Goal: Contribute content

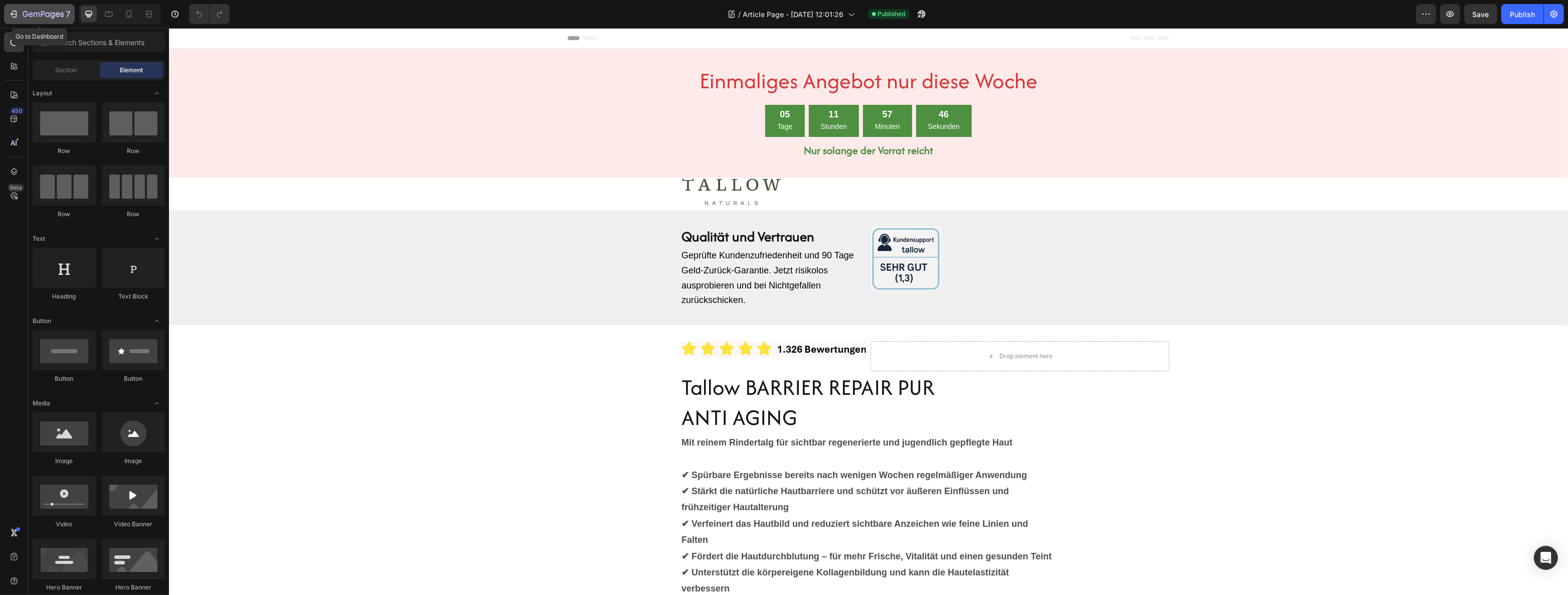
click at [39, 15] on icon "button" at bounding box center [37, 15] width 6 height 5
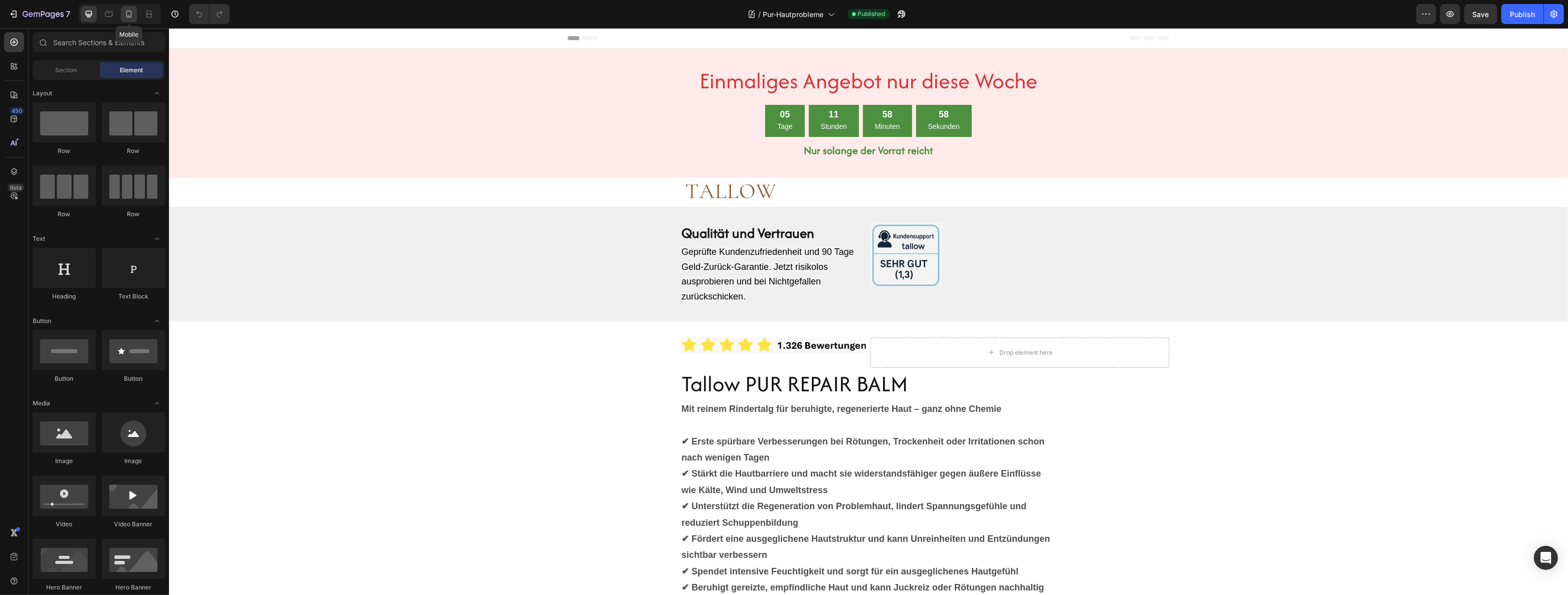
click at [130, 15] on icon at bounding box center [129, 14] width 10 height 10
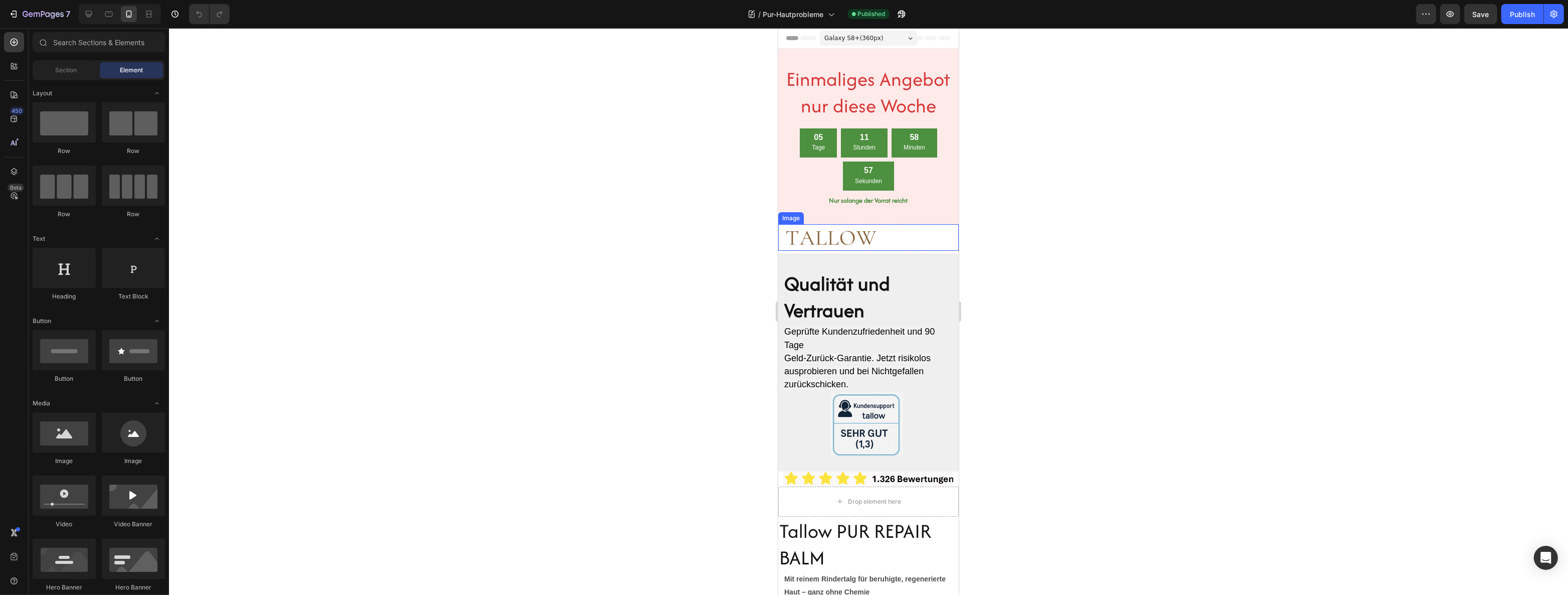
click at [815, 238] on img at bounding box center [830, 238] width 100 height 27
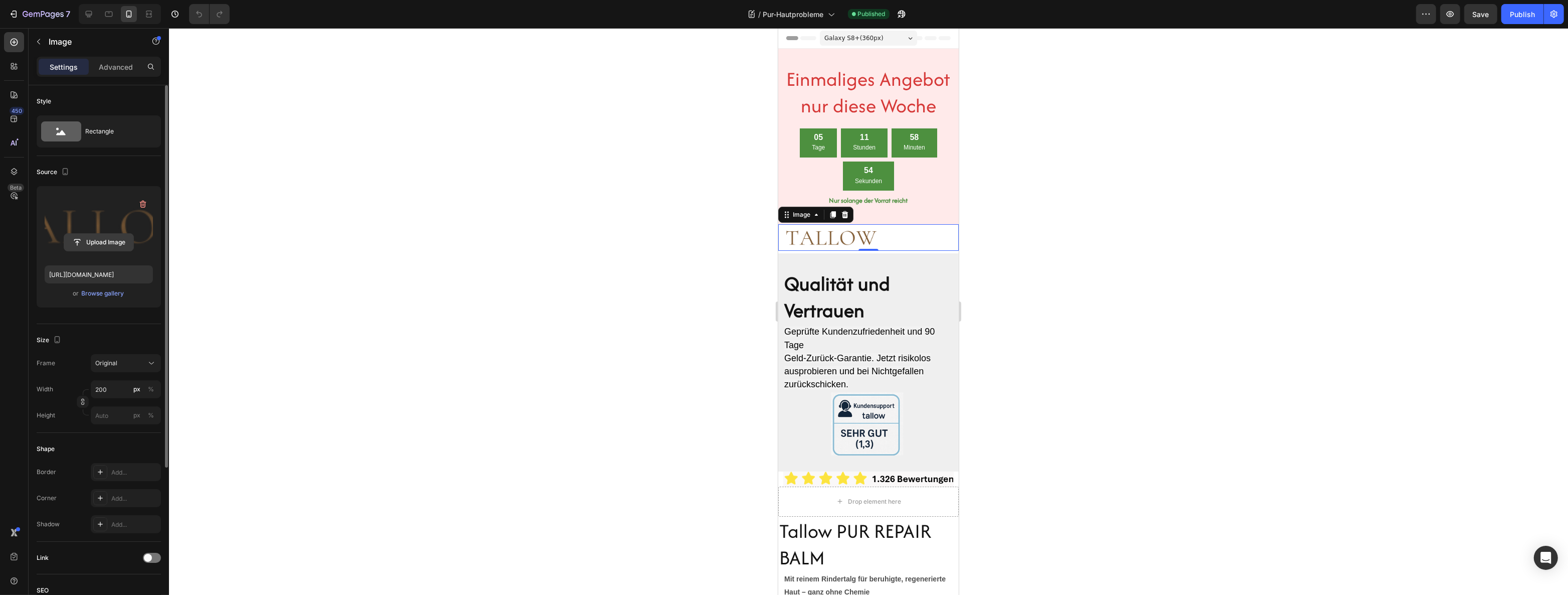
click at [93, 238] on input "file" at bounding box center [99, 242] width 69 height 17
type input "[URL][DOMAIN_NAME]"
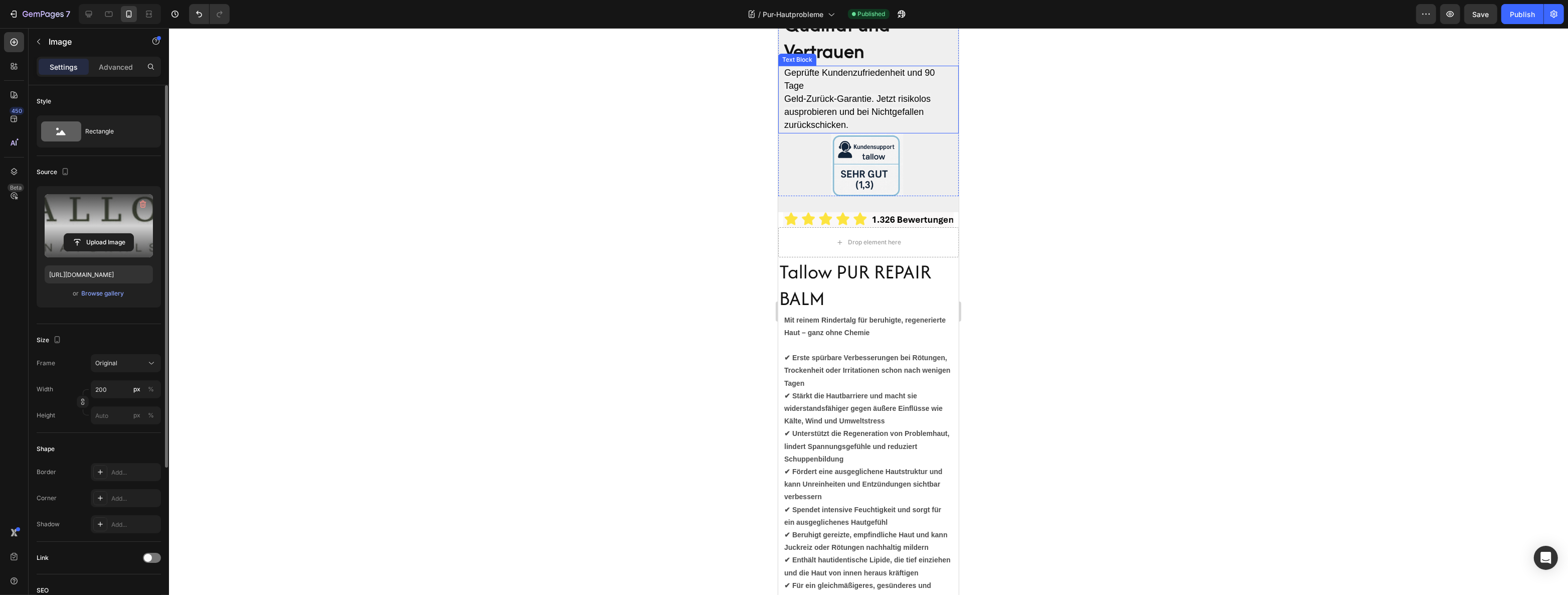
scroll to position [274, 0]
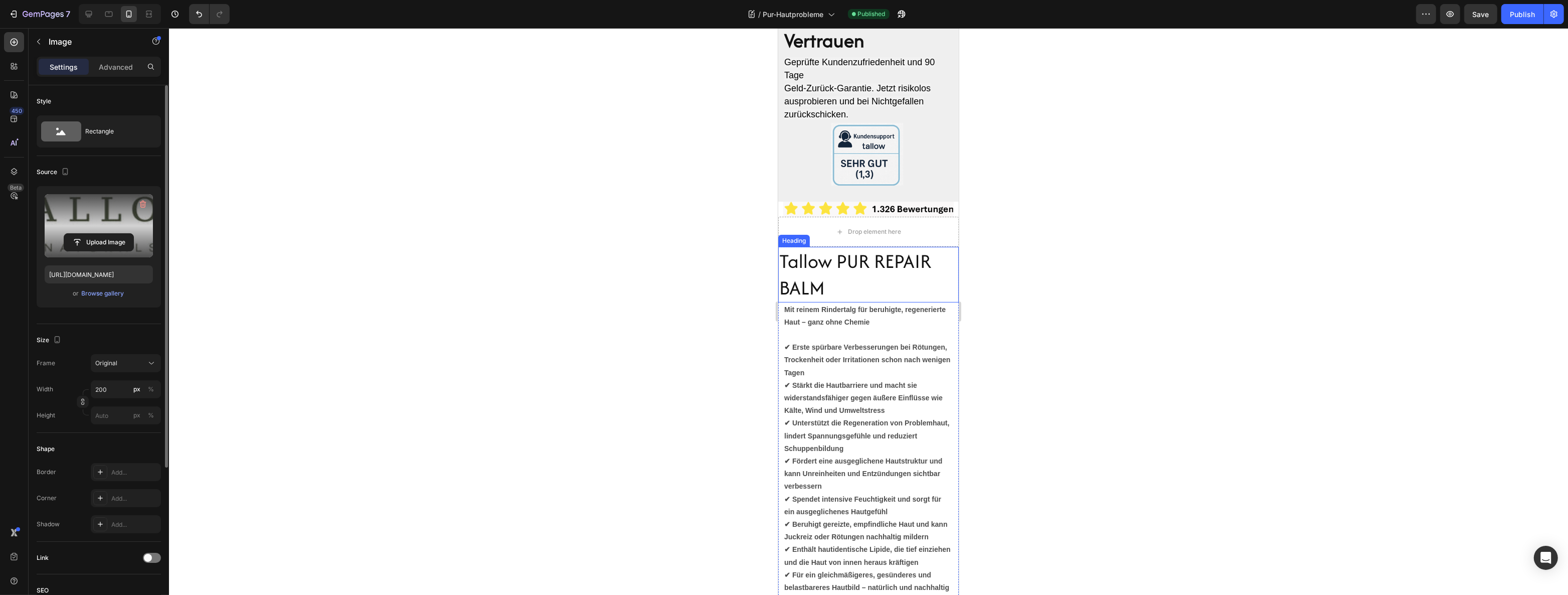
click at [852, 261] on h2 "Tallow PUR REPAIR BALM" at bounding box center [868, 274] width 180 height 56
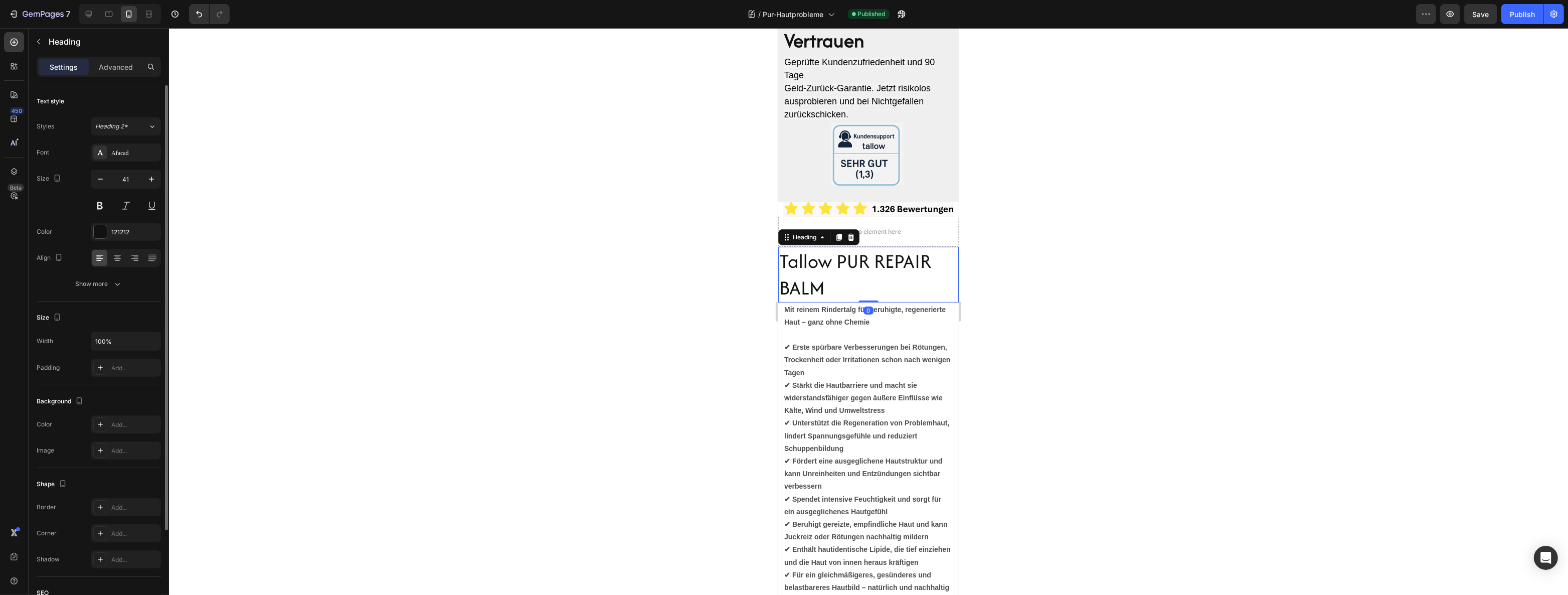
click at [842, 261] on h2 "Tallow PUR REPAIR BALM" at bounding box center [868, 274] width 180 height 56
click at [846, 354] on p "✔ Erste spürbare Verbesserungen bei Rötungen, Trockenheit oder Irritationen sch…" at bounding box center [868, 461] width 169 height 265
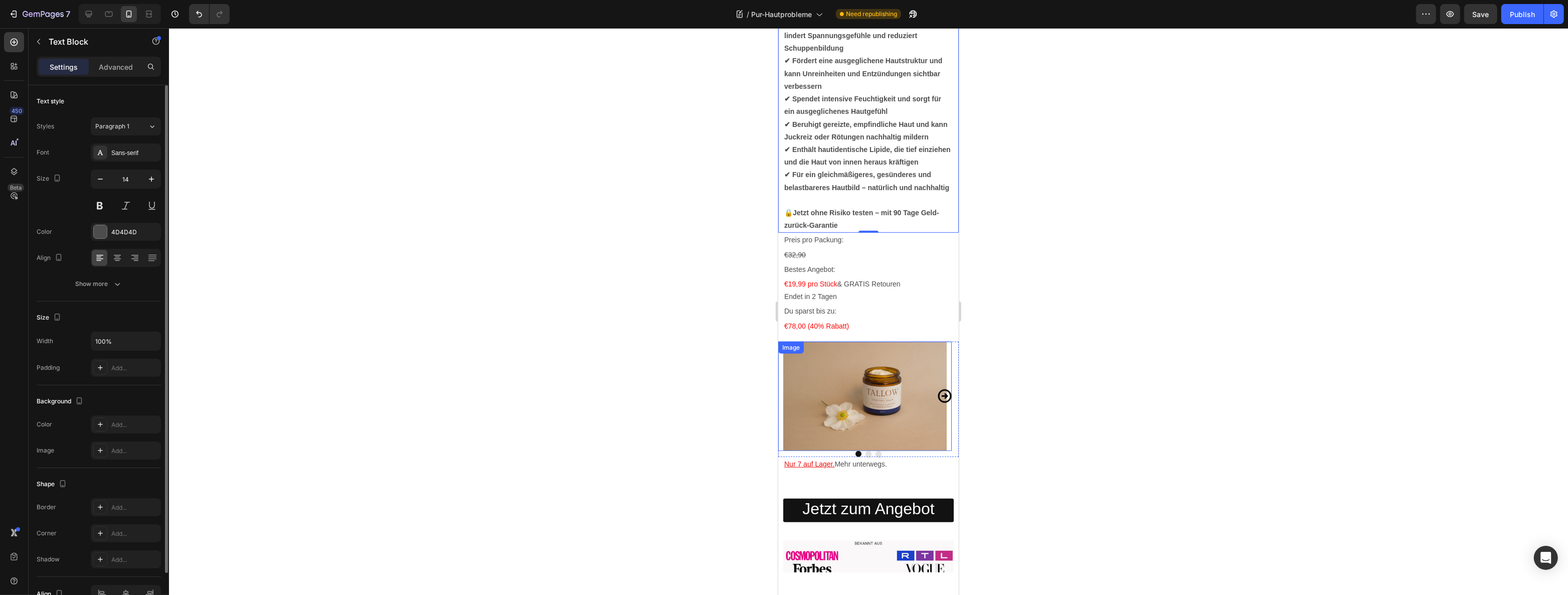
scroll to position [684, 0]
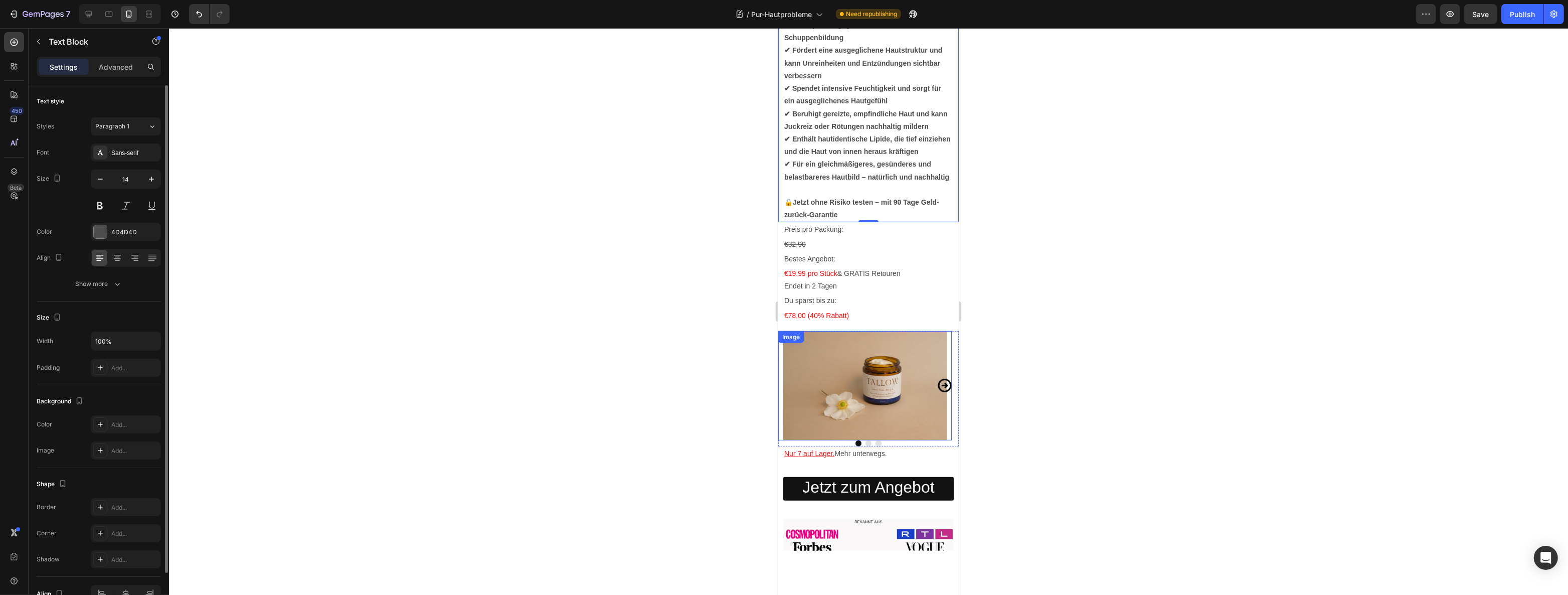
click at [888, 415] on img at bounding box center [864, 385] width 163 height 109
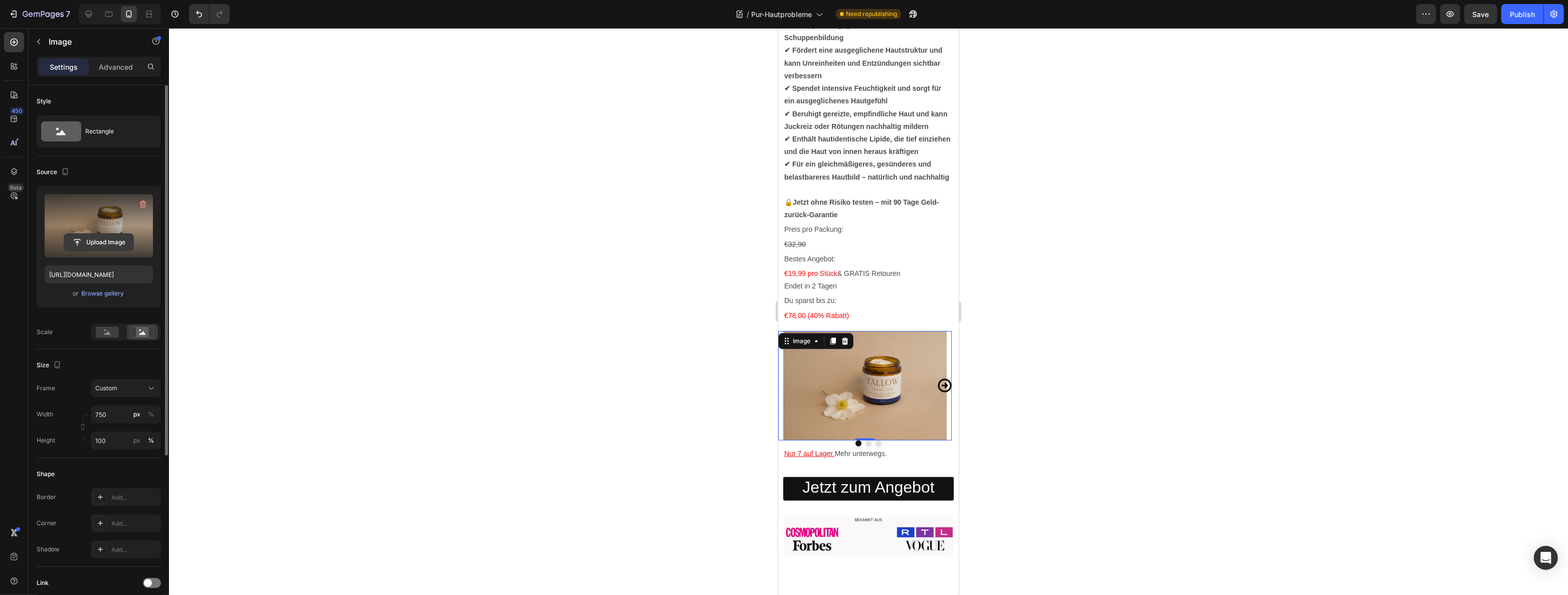
click at [100, 244] on input "file" at bounding box center [99, 242] width 69 height 17
type input "https://cdn.shopify.com/s/files/1/0724/4546/0797/files/gempages_535127650725790…"
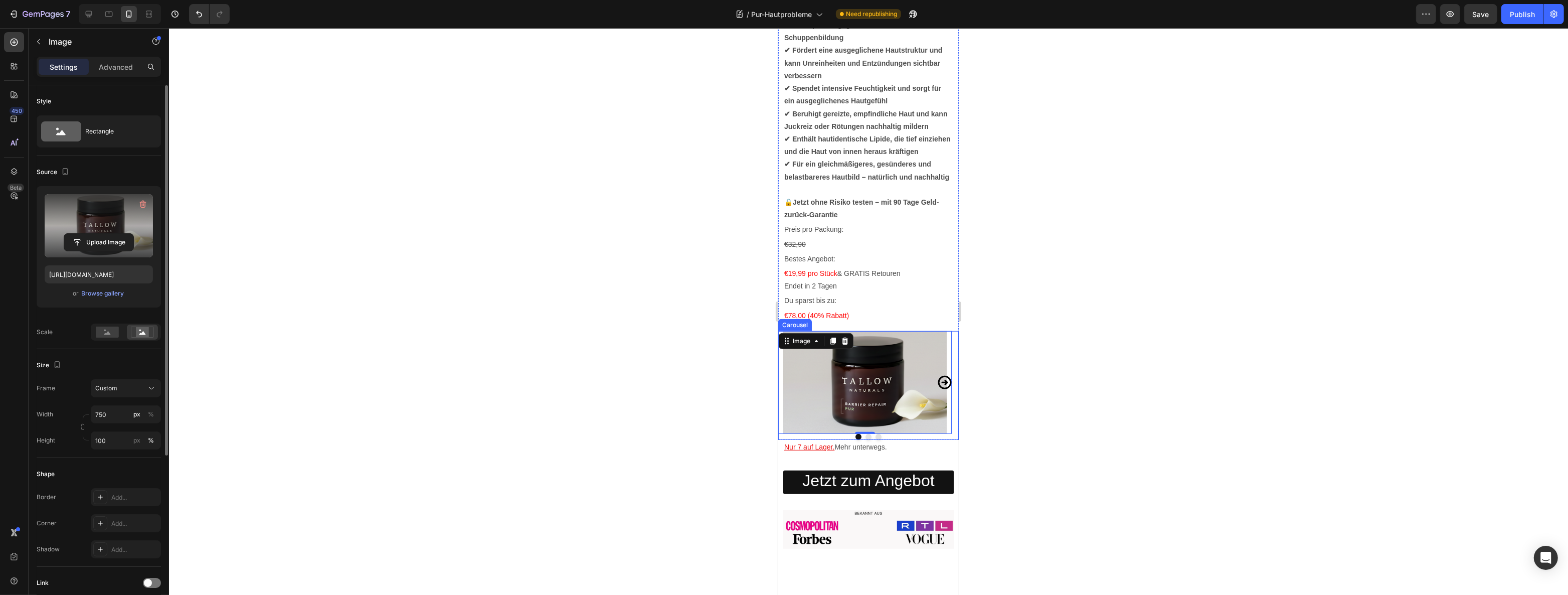
click at [938, 389] on icon "Carousel Next Arrow" at bounding box center [944, 382] width 13 height 13
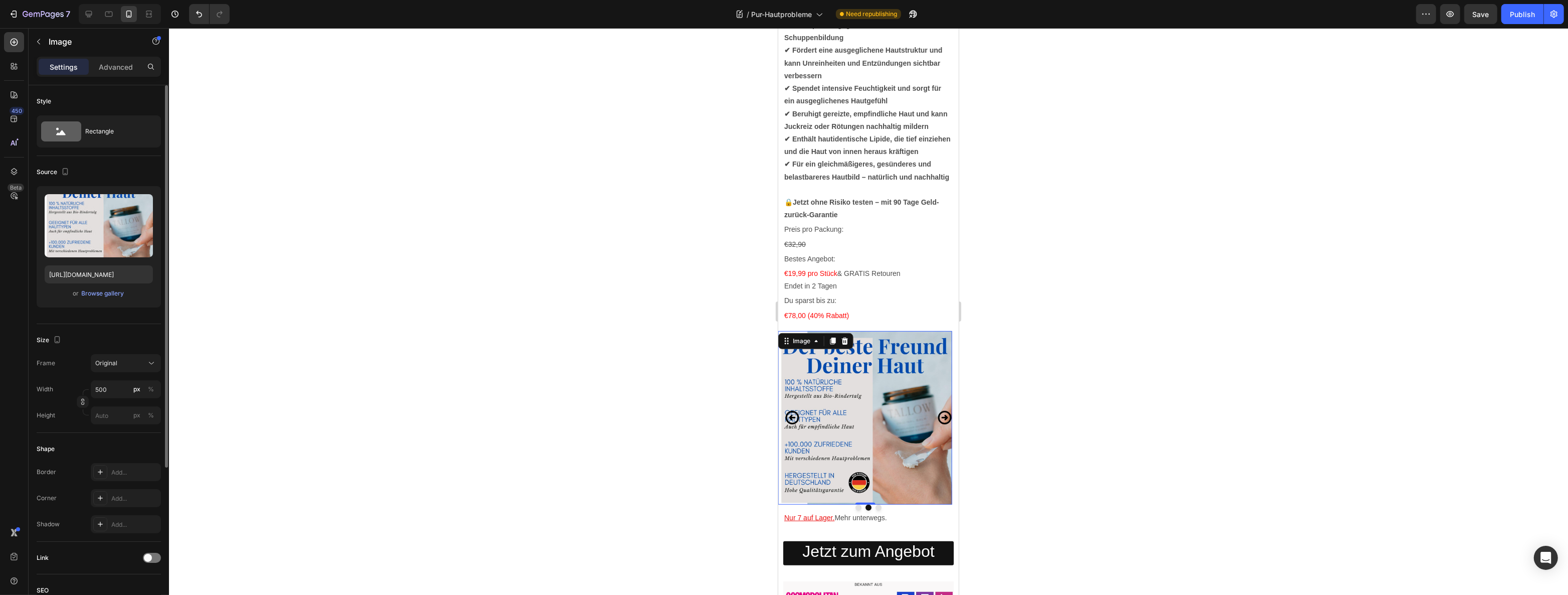
click at [863, 448] on img at bounding box center [864, 417] width 173 height 173
click at [105, 290] on div "Browse gallery" at bounding box center [103, 293] width 42 height 9
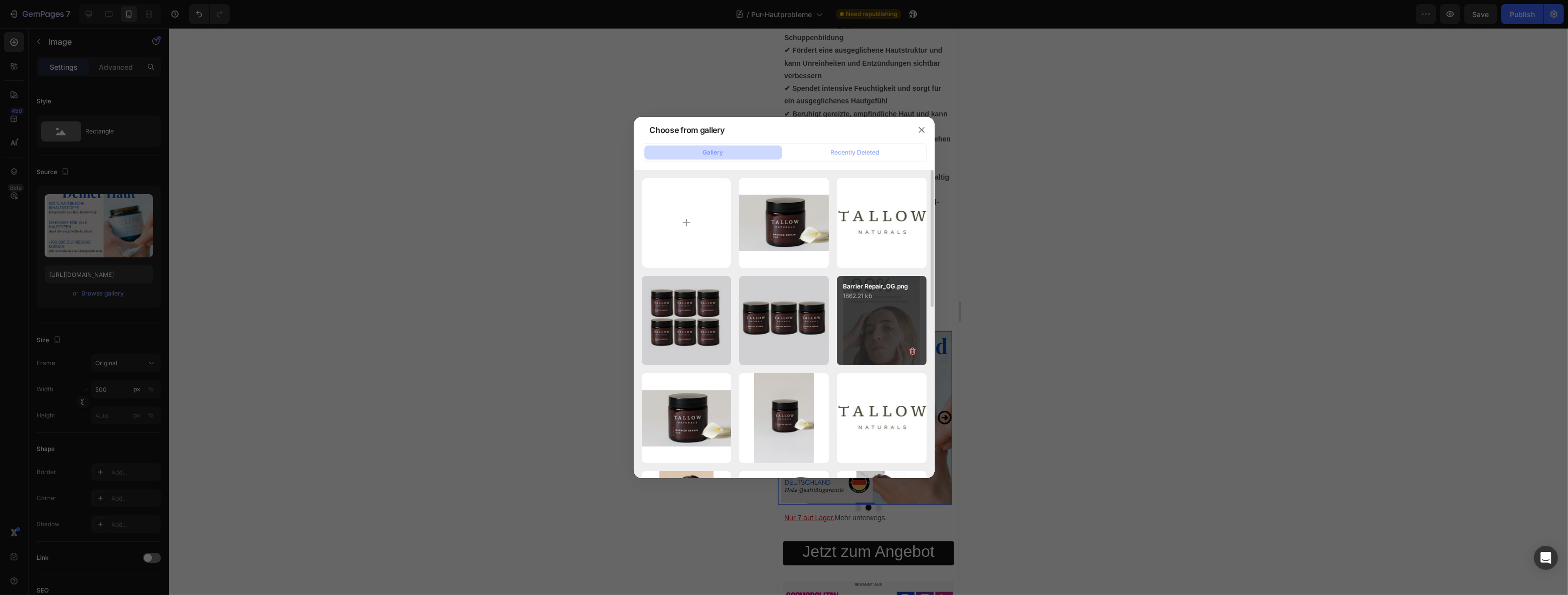
click at [879, 302] on div "Barrier Repair_OG.png 1662.21 kb" at bounding box center [881, 321] width 89 height 89
type input "https://cdn.shopify.com/s/files/1/0724/4546/0797/files/gempages_535127650725790…"
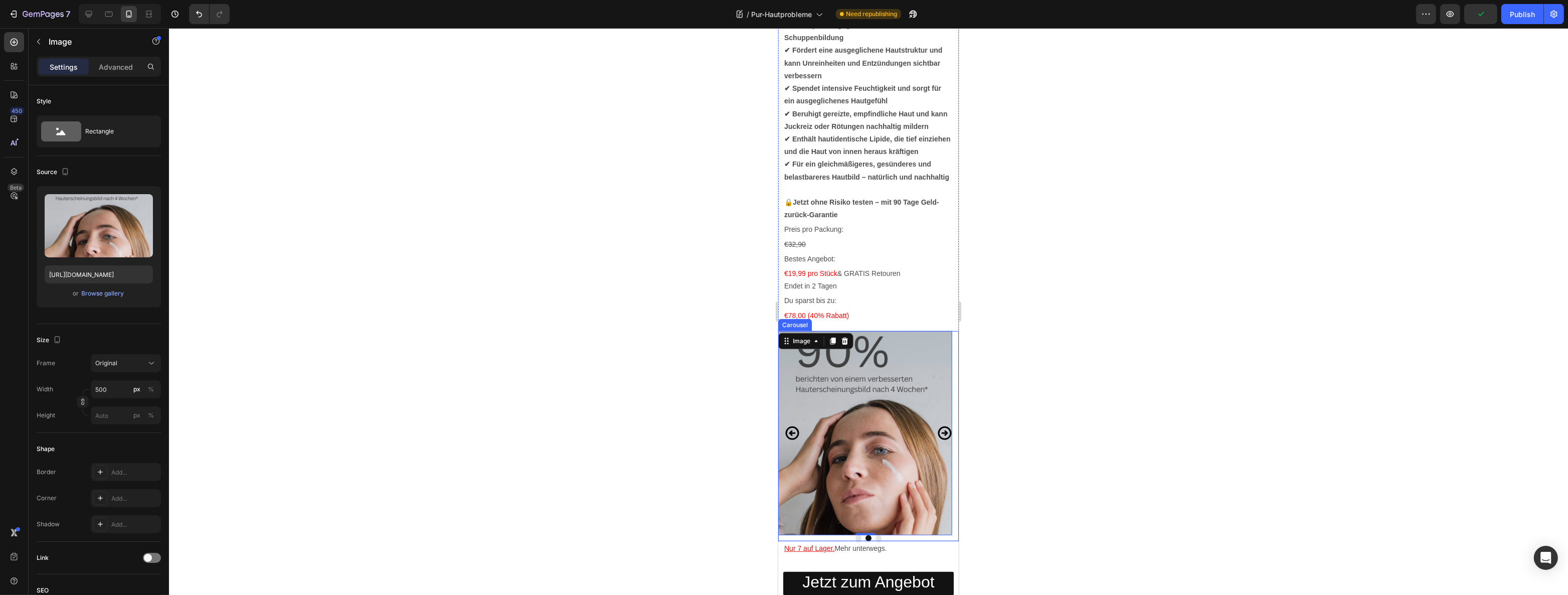
click at [938, 459] on icon "Carousel Next Arrow" at bounding box center [944, 433] width 16 height 53
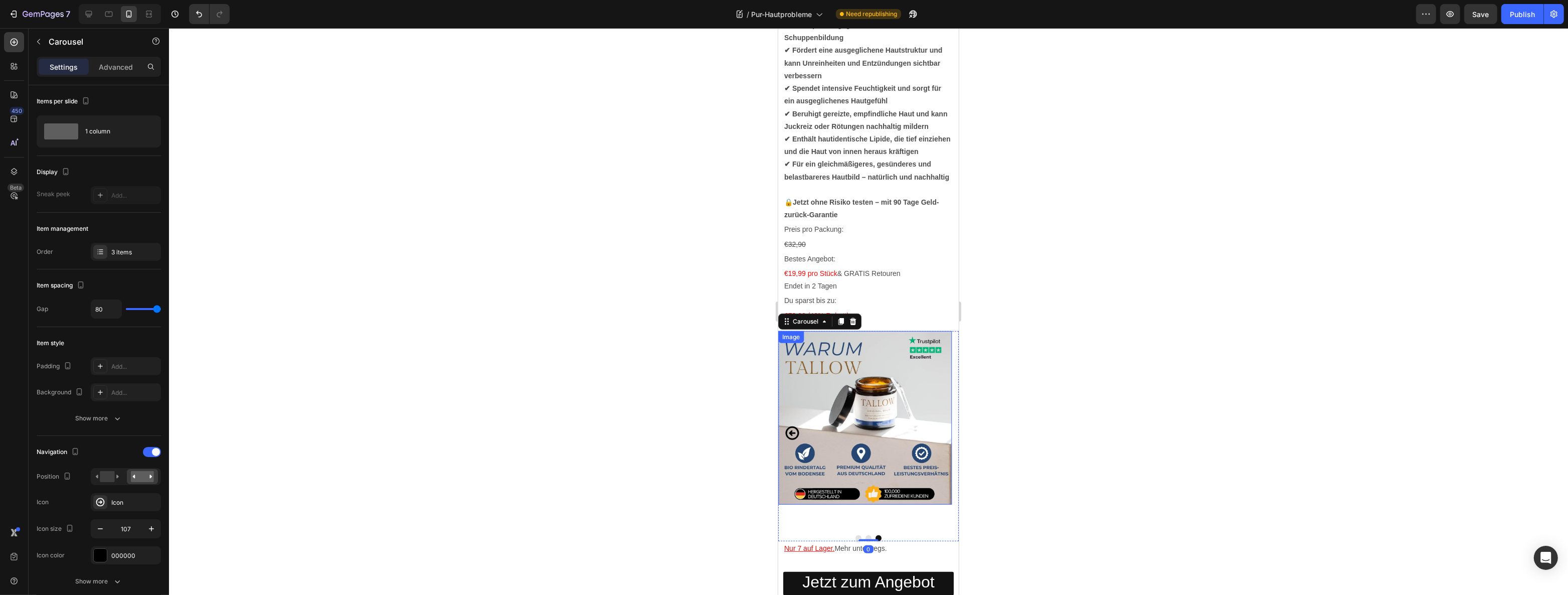
click at [866, 440] on img at bounding box center [864, 417] width 173 height 173
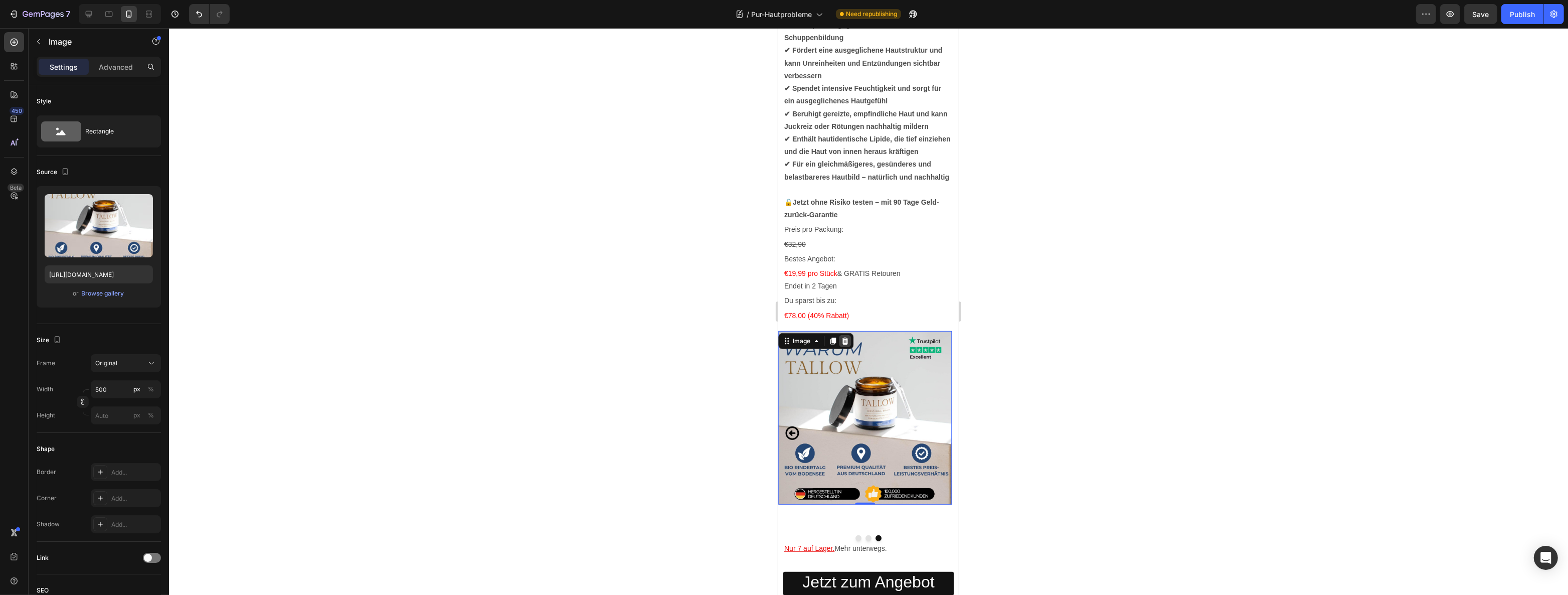
click at [844, 344] on icon at bounding box center [844, 340] width 6 height 7
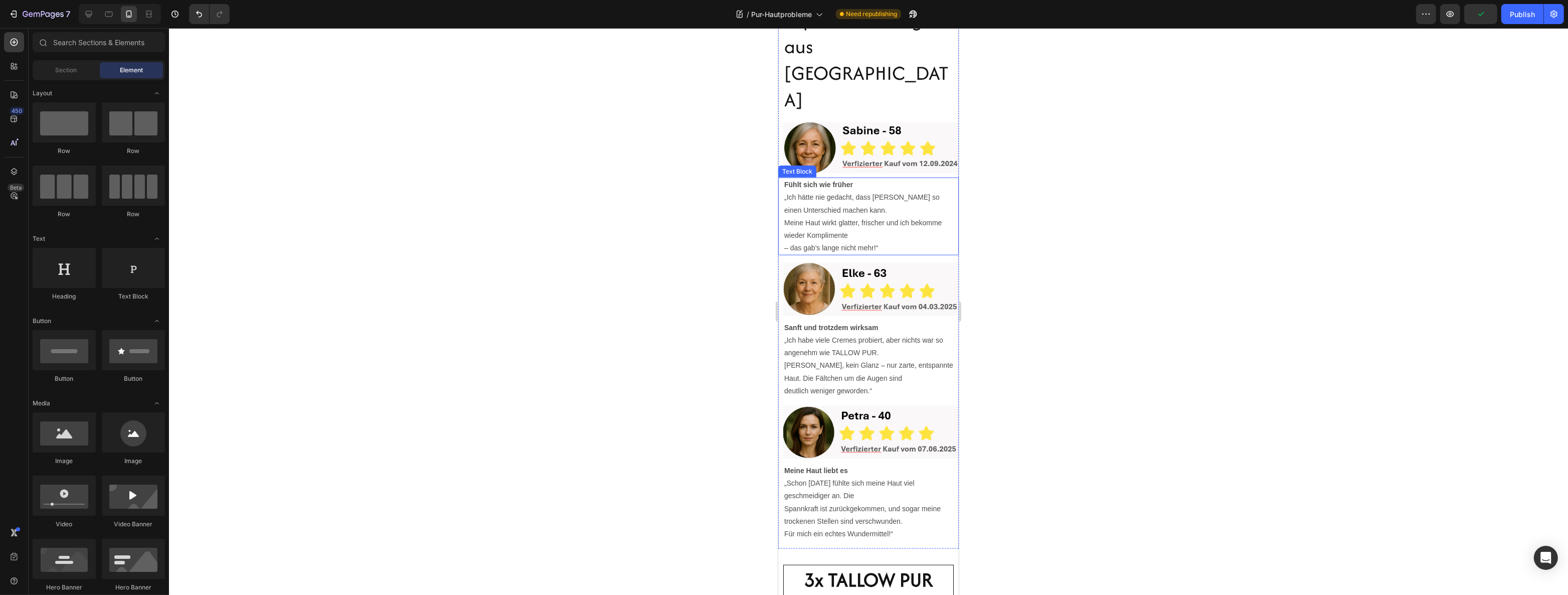
scroll to position [1413, 0]
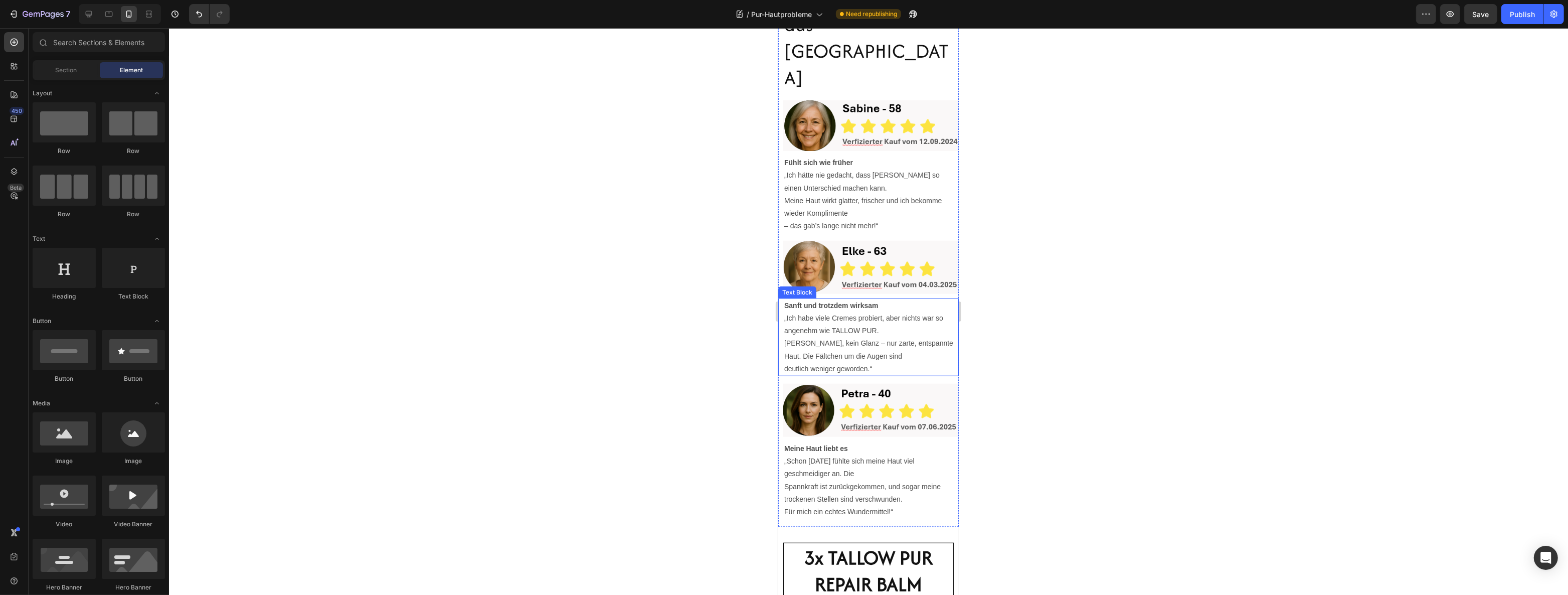
click at [868, 337] on p "Sanft und trotzdem wirksam „Ich habe viele Cremes probiert, aber nichts war so …" at bounding box center [870, 318] width 173 height 38
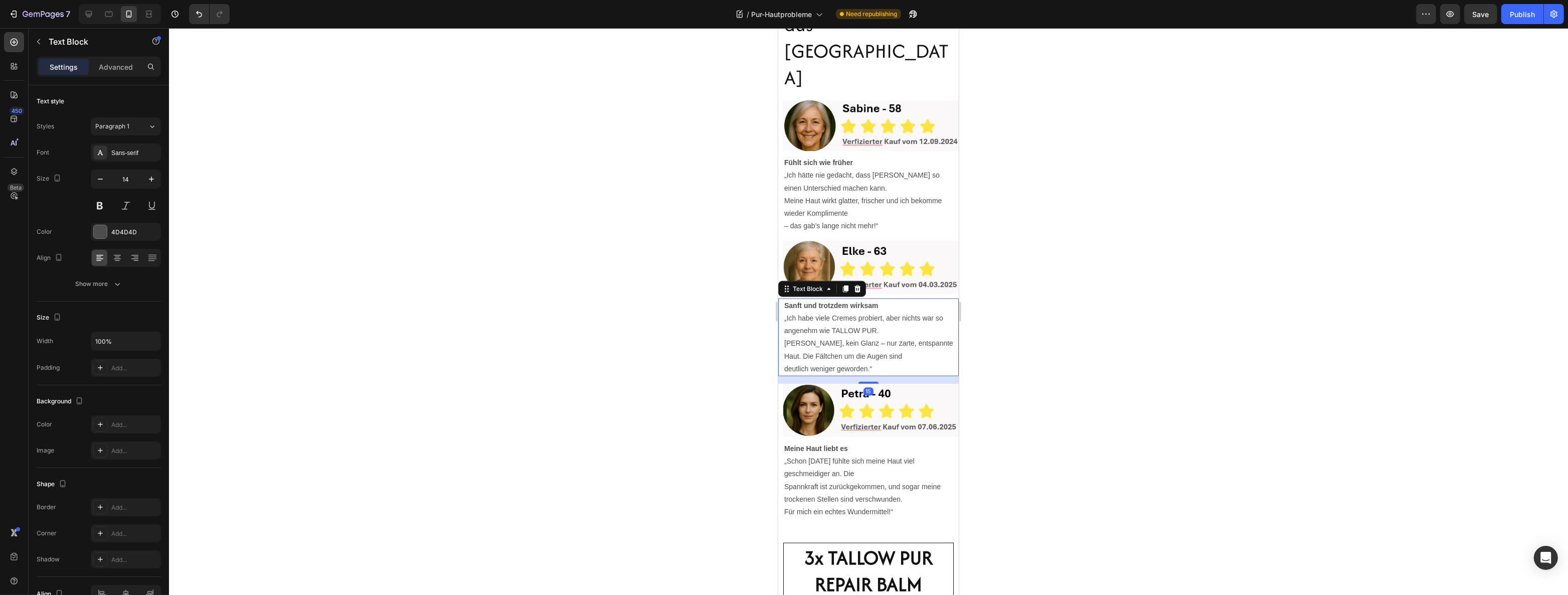
click at [865, 337] on p "Sanft und trotzdem wirksam „Ich habe viele Cremes probiert, aber nichts war so …" at bounding box center [870, 318] width 173 height 38
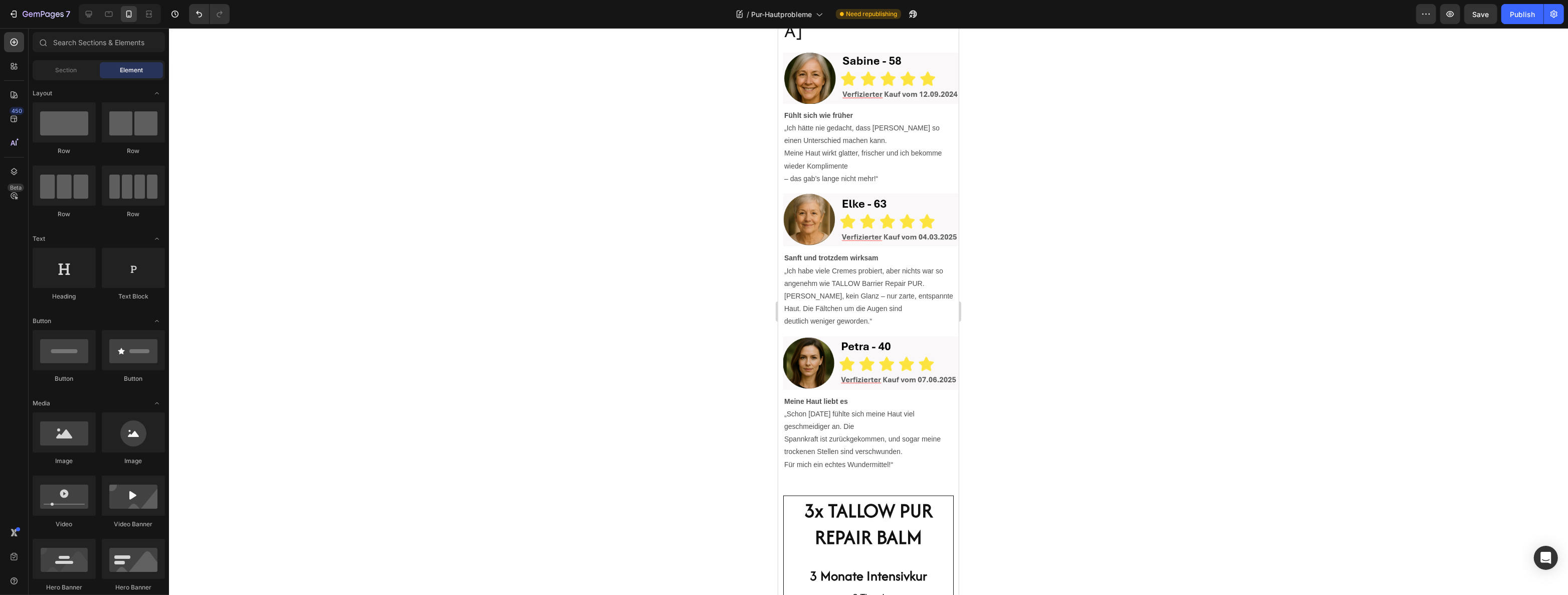
scroll to position [1598, 0]
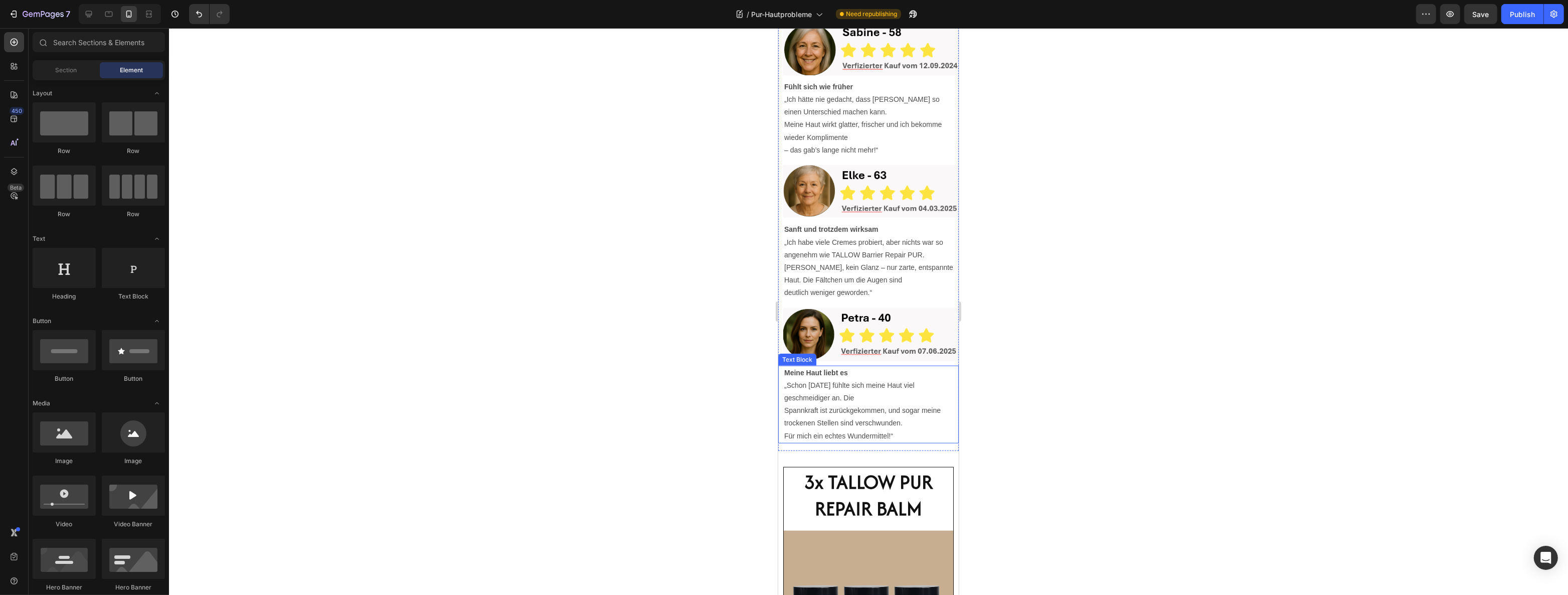
click at [900, 430] on p "Für mich ein echtes Wundermittel!“" at bounding box center [868, 436] width 169 height 13
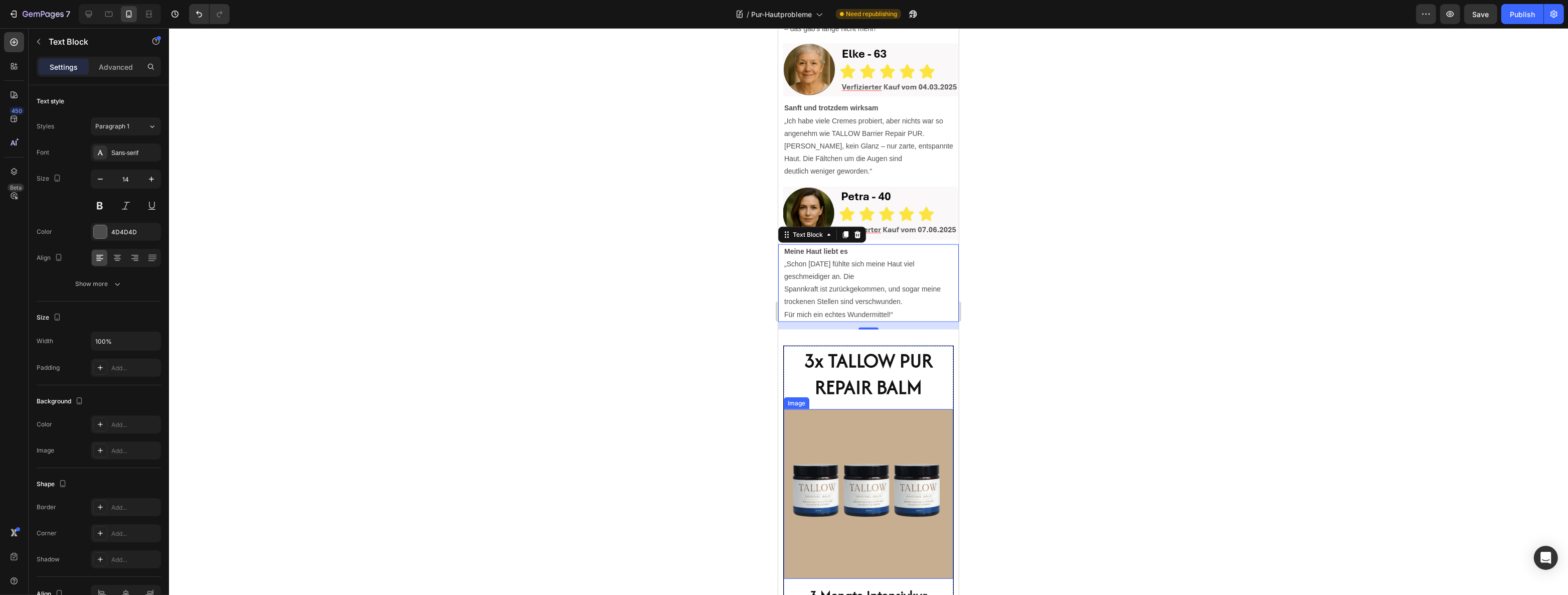
scroll to position [1735, 0]
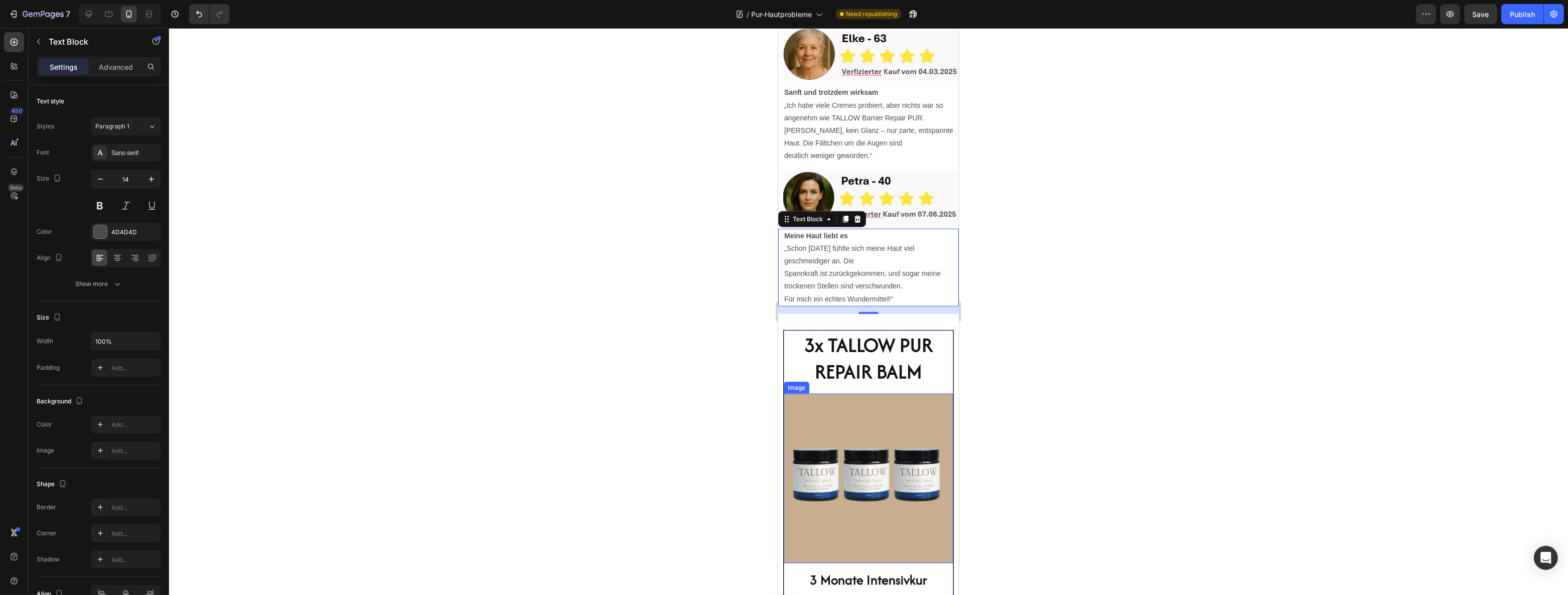
click at [861, 394] on img at bounding box center [868, 478] width 169 height 169
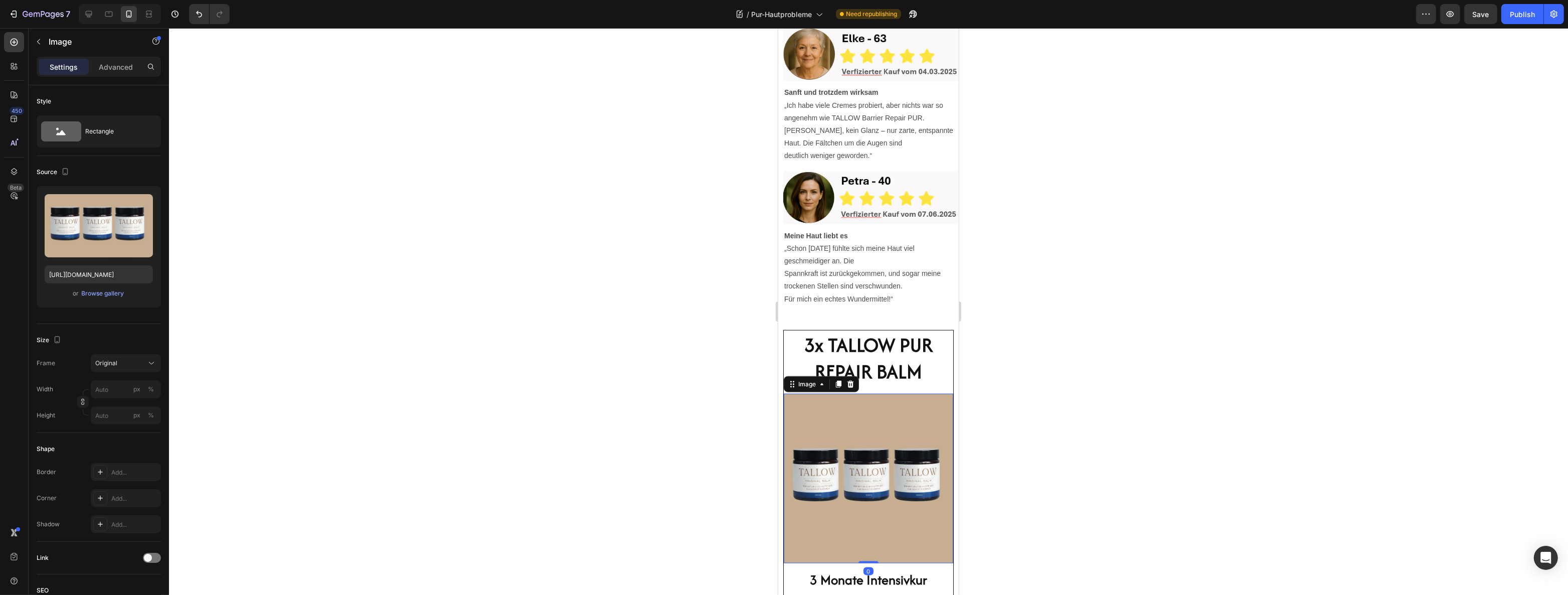
click at [872, 331] on strong "3x TALLOW PUR REPAIR BALM" at bounding box center [868, 357] width 129 height 54
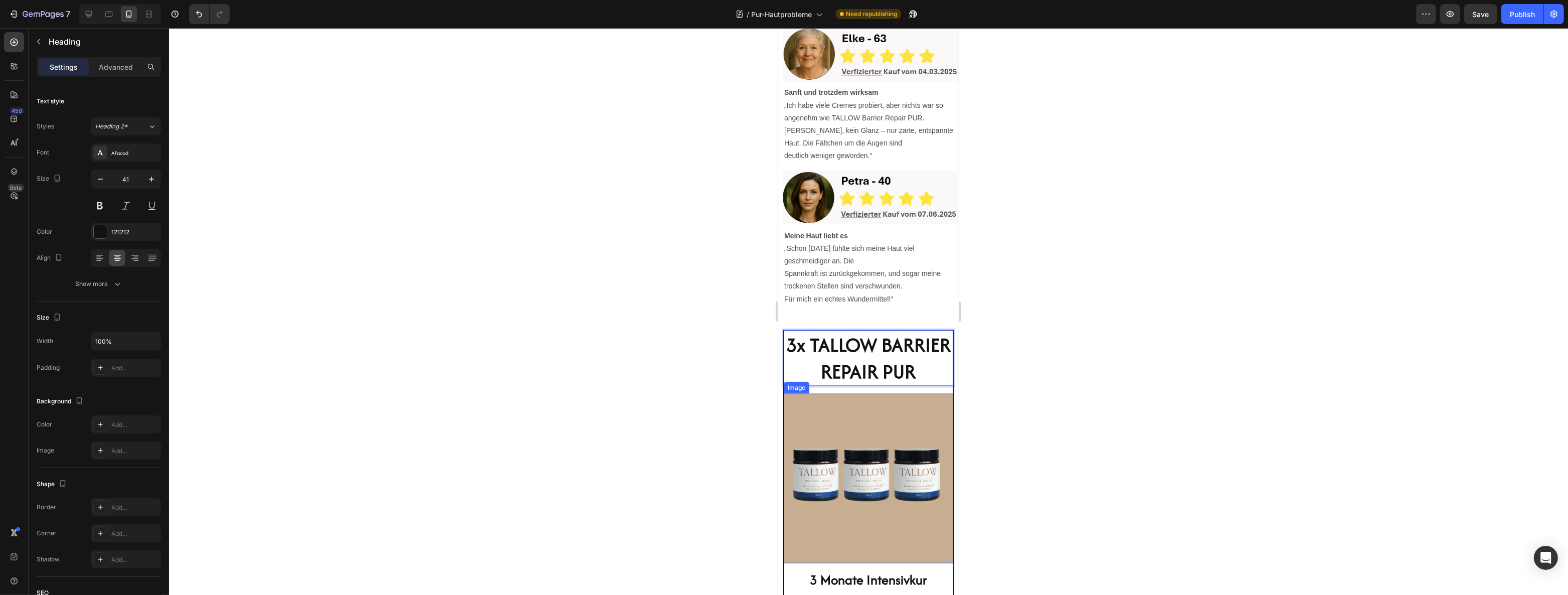
click at [863, 394] on img at bounding box center [868, 478] width 169 height 169
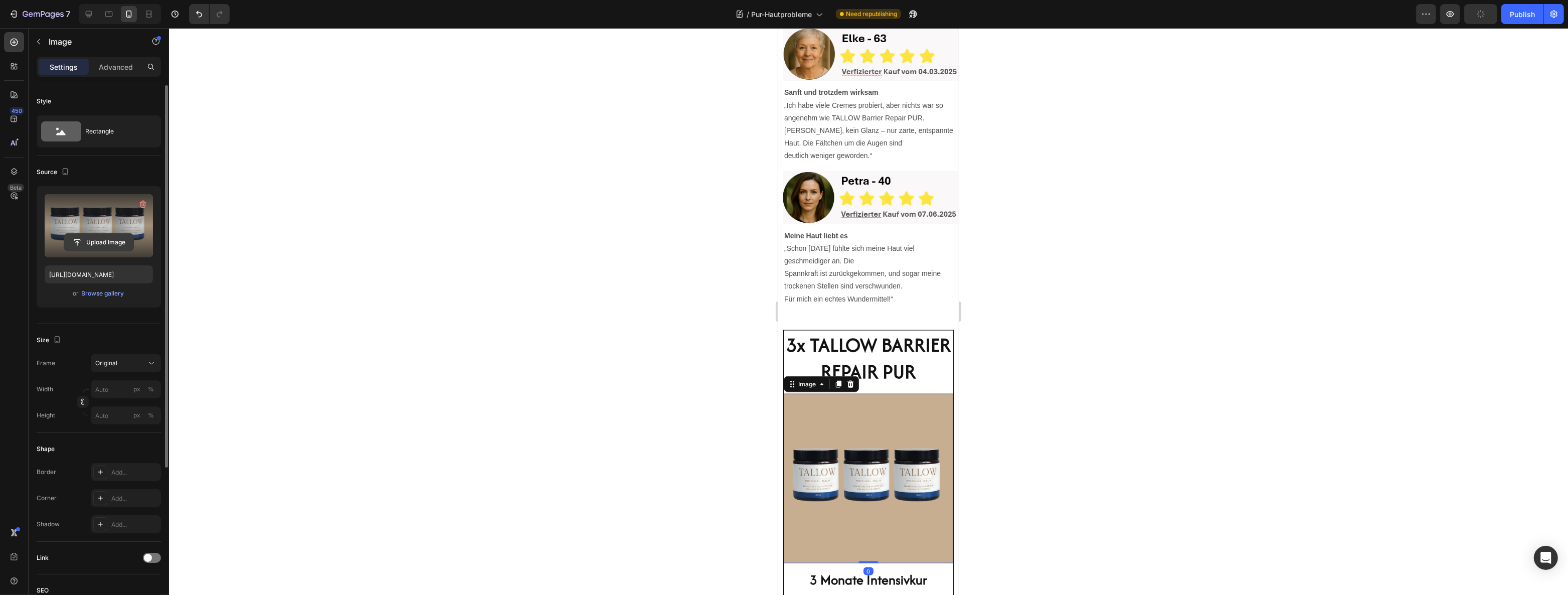
click at [96, 244] on input "file" at bounding box center [99, 242] width 69 height 17
type input "https://cdn.shopify.com/s/files/1/0724/4546/0797/files/gempages_535127650725790…"
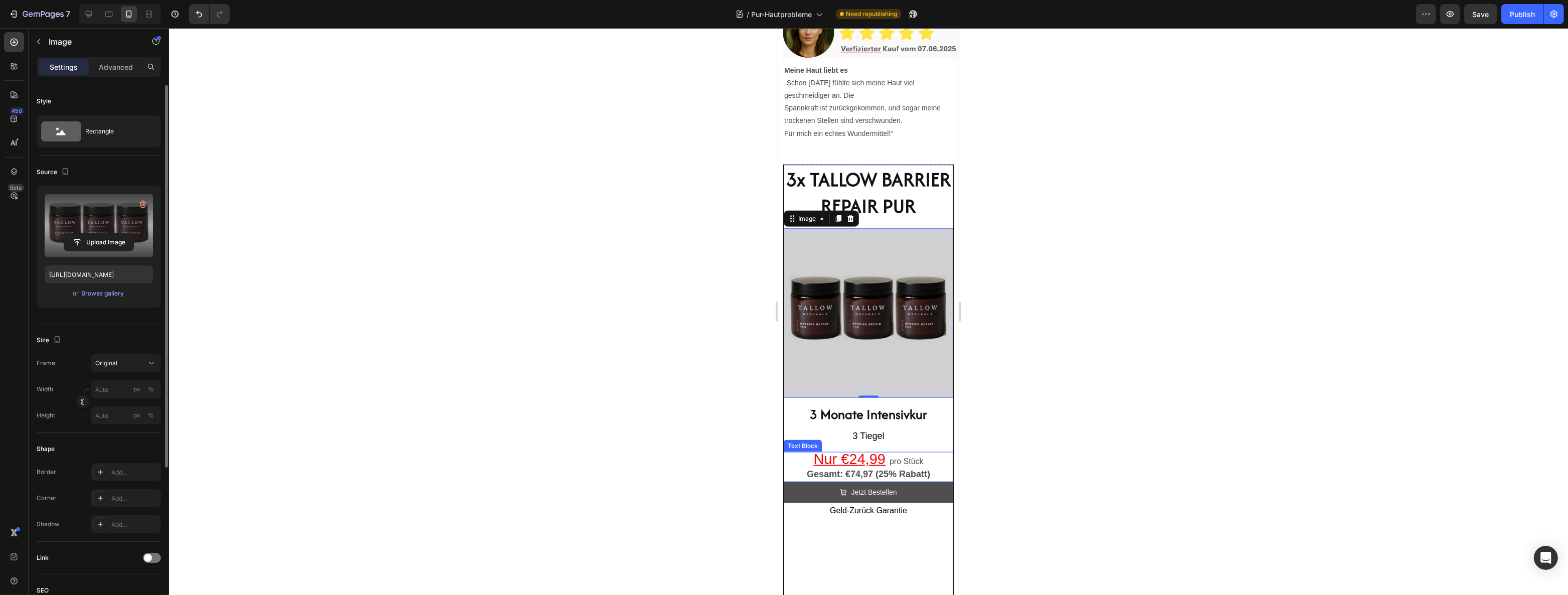
scroll to position [1917, 0]
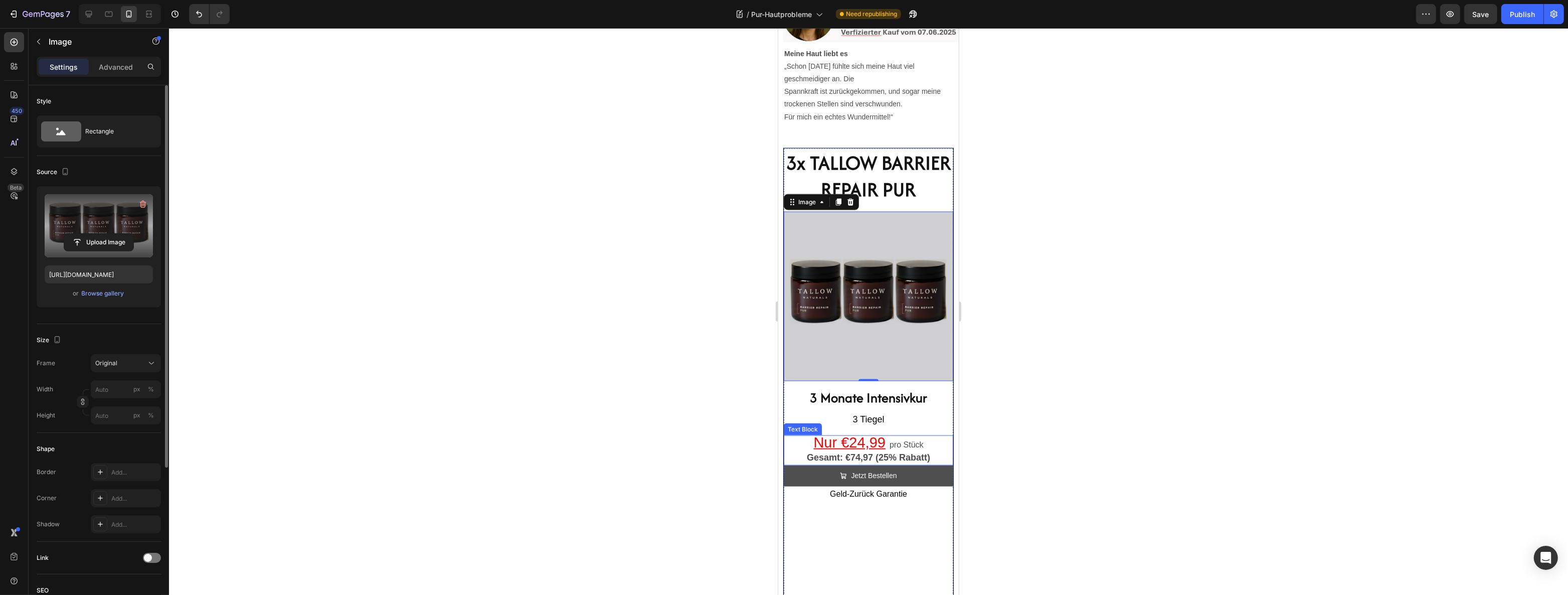
click at [915, 441] on span "pro Stück" at bounding box center [906, 444] width 34 height 9
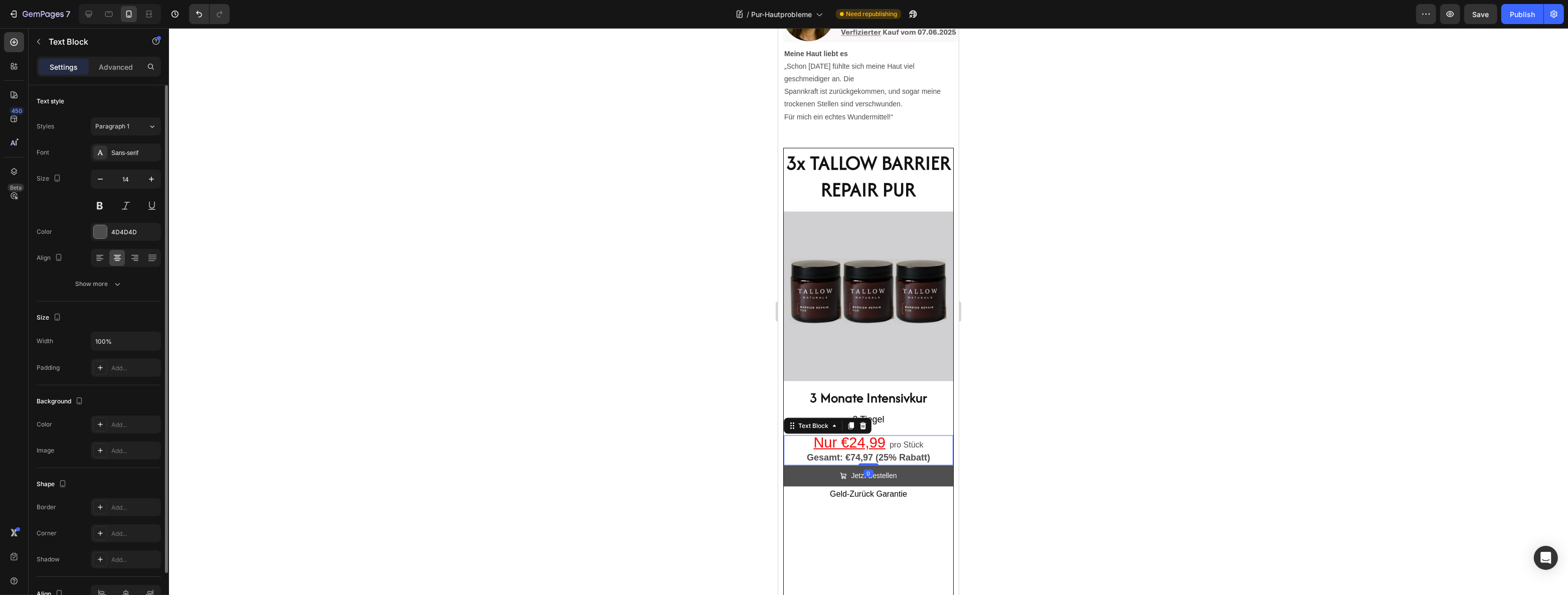
click at [919, 441] on span "pro Stück" at bounding box center [906, 444] width 34 height 9
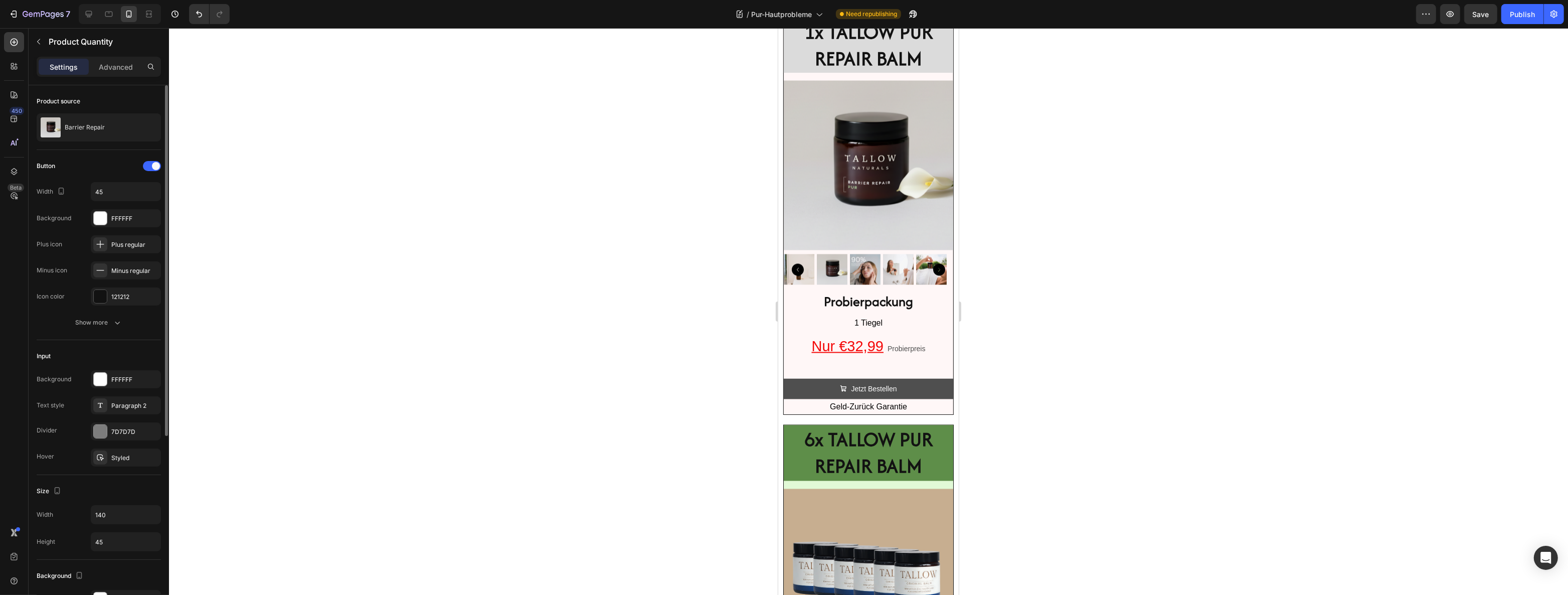
scroll to position [2327, 0]
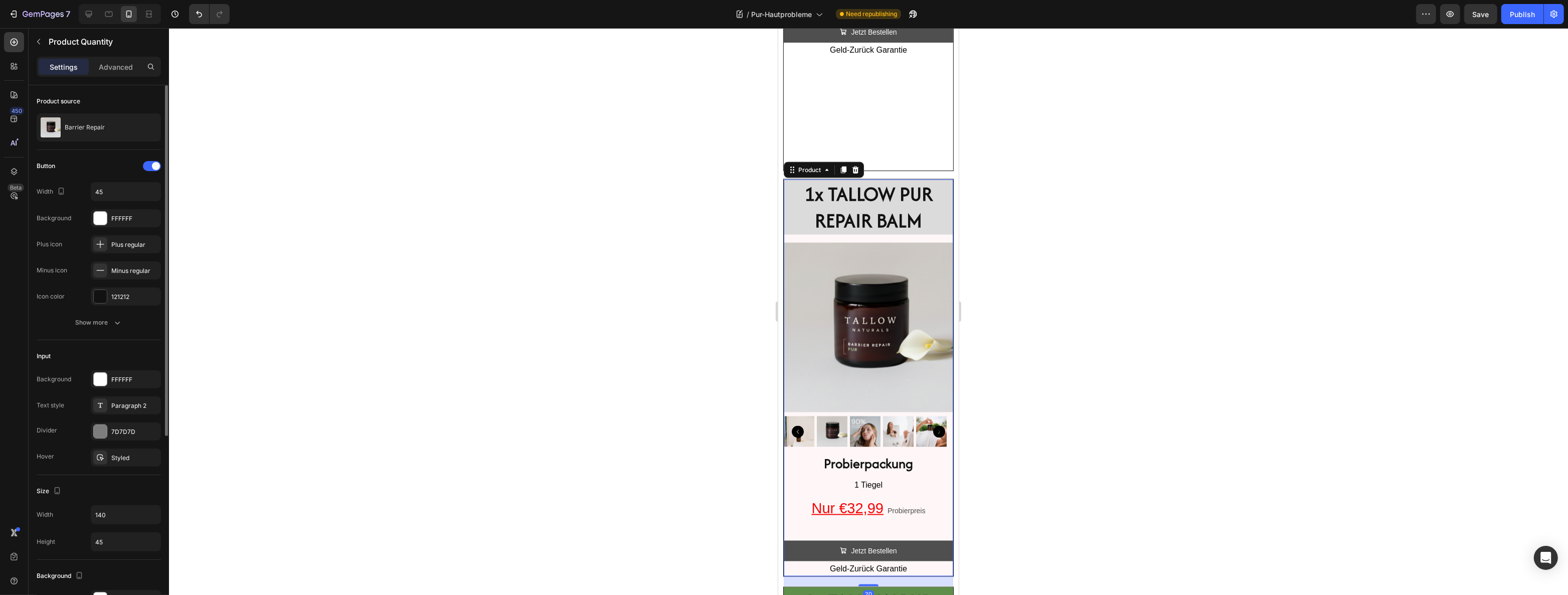
click at [809, 256] on div "1x TALLOW PUR REPAIR BALM Heading Product Images" at bounding box center [868, 314] width 169 height 268
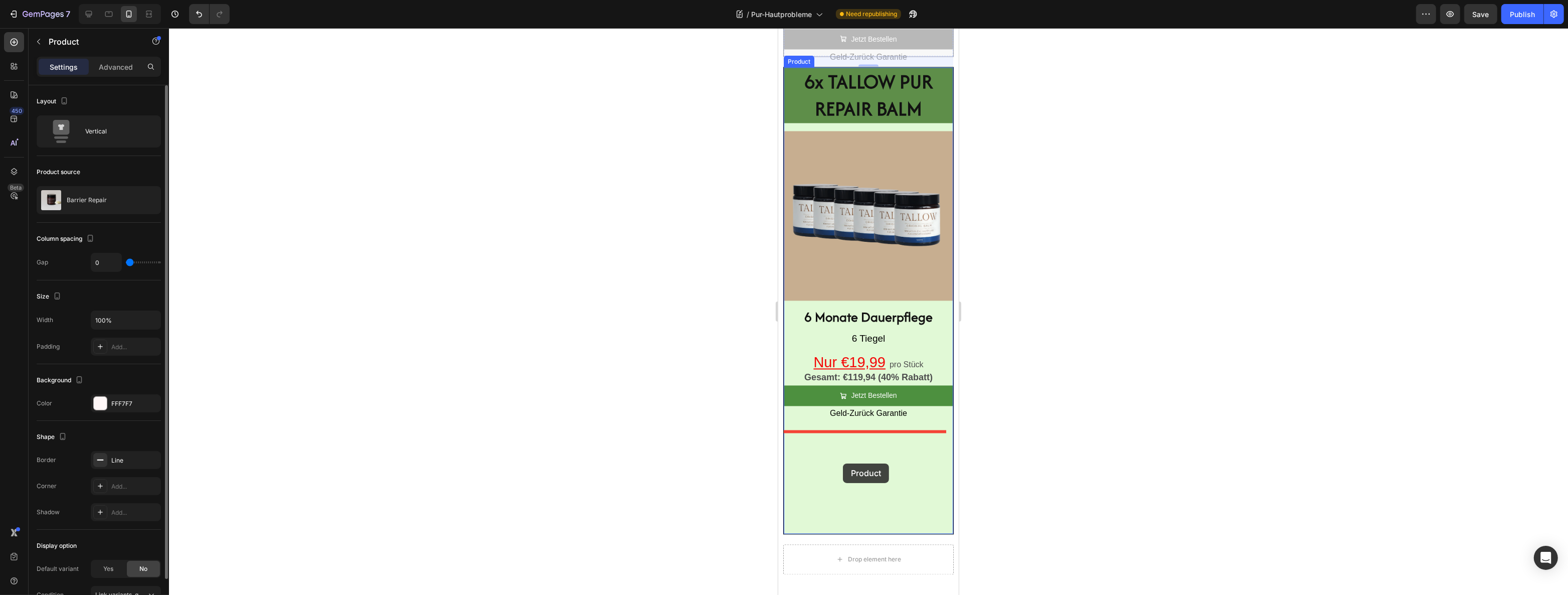
scroll to position [2874, 0]
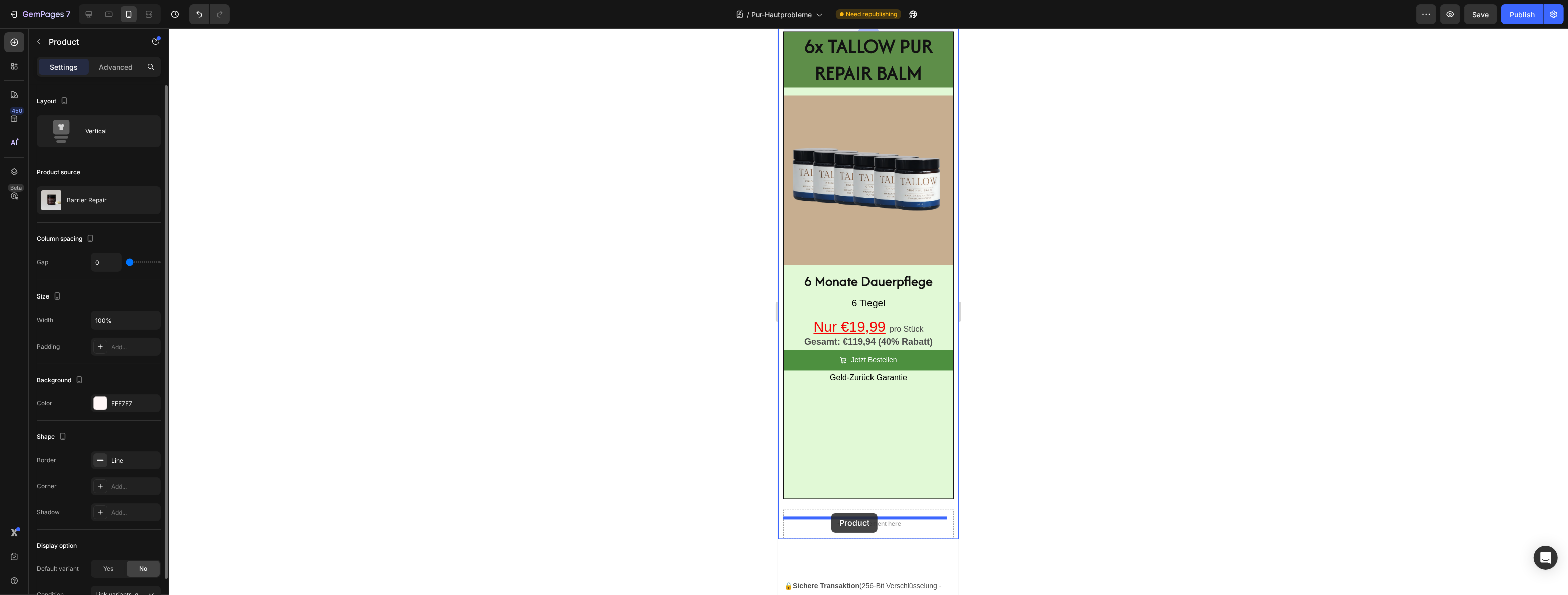
drag, startPoint x: 809, startPoint y: 256, endPoint x: 831, endPoint y: 513, distance: 257.9
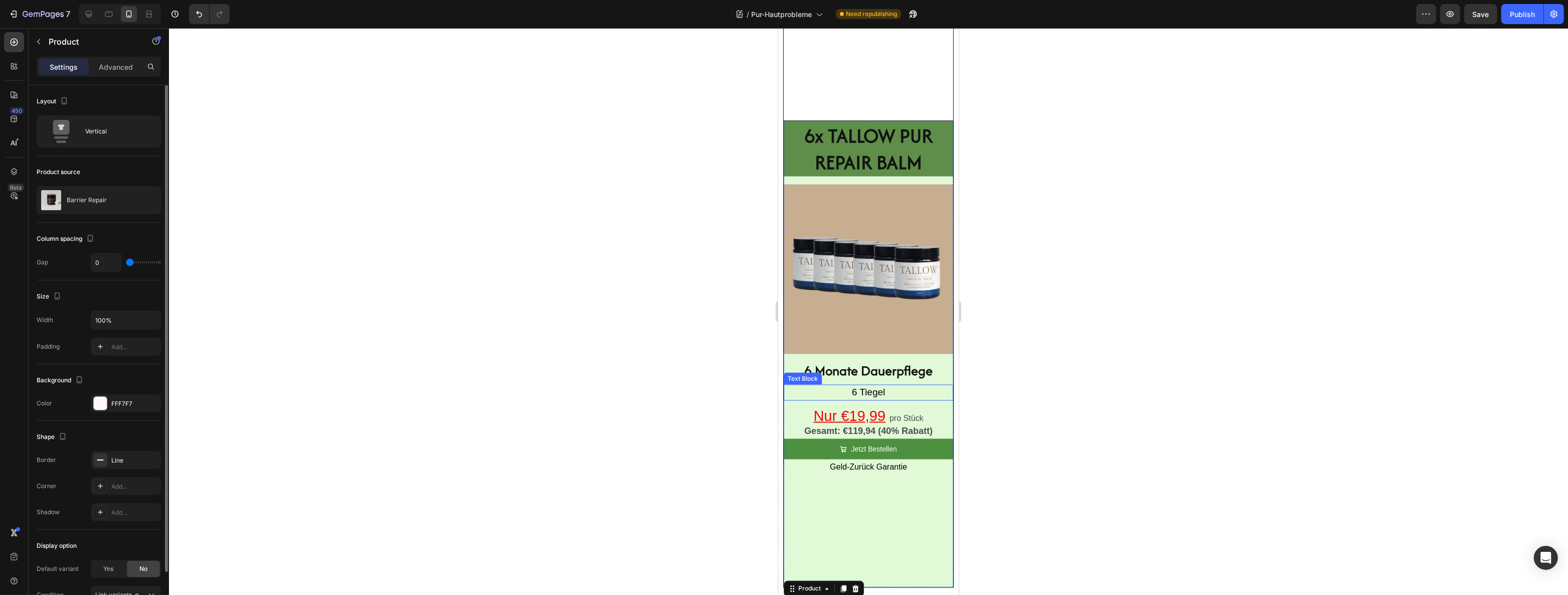
scroll to position [2372, 0]
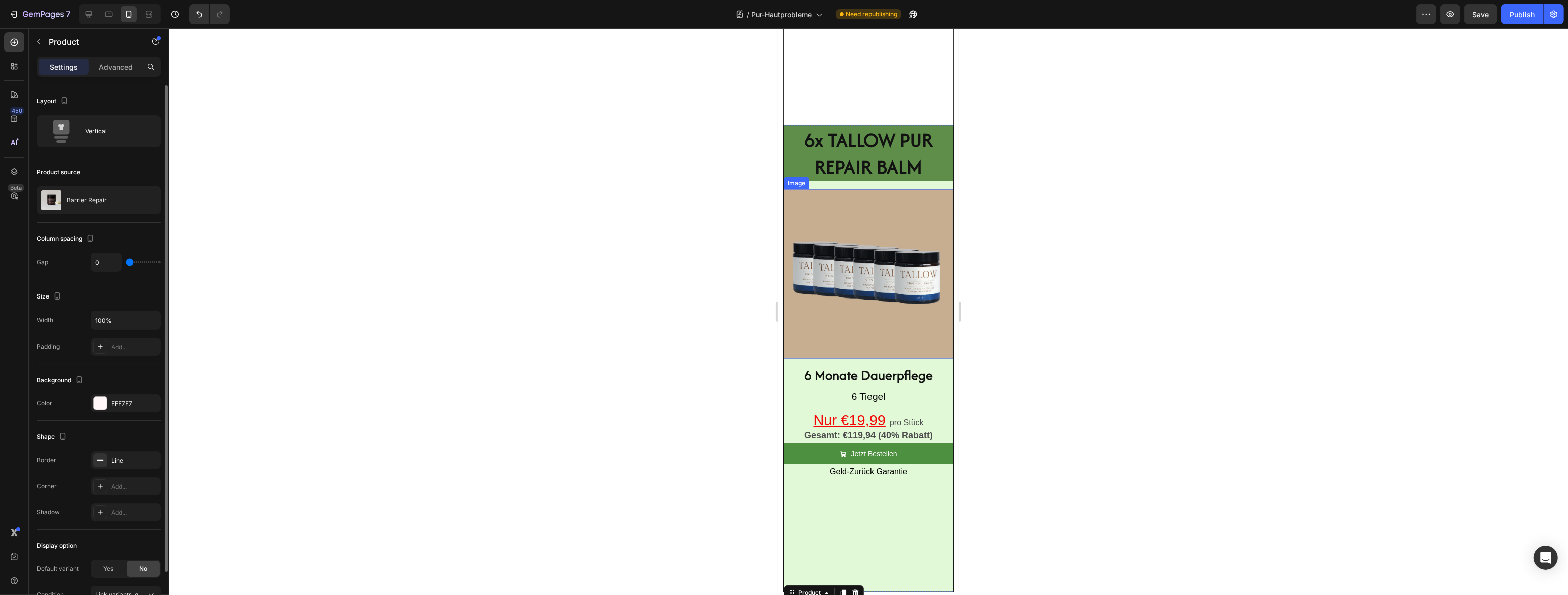
click at [843, 251] on img at bounding box center [868, 274] width 169 height 169
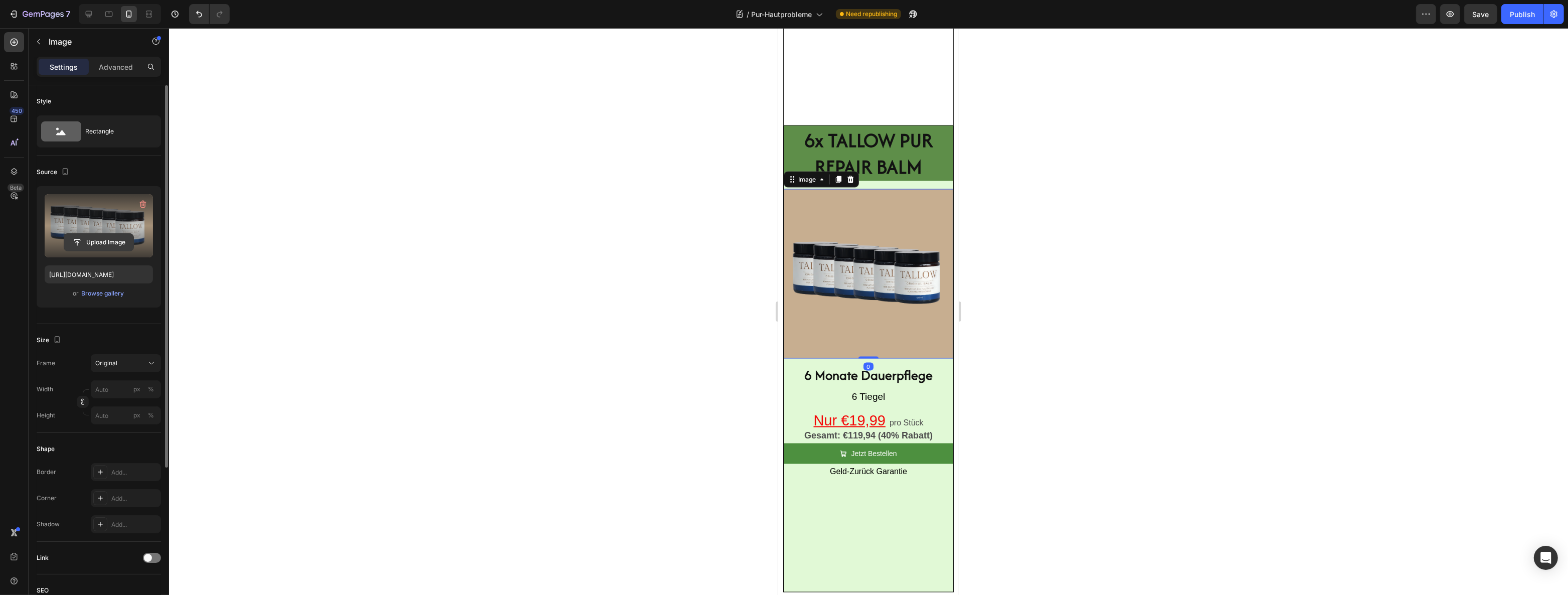
click at [104, 238] on input "file" at bounding box center [99, 242] width 69 height 17
type input "https://cdn.shopify.com/s/files/1/0724/4546/0797/files/gempages_535127650725790…"
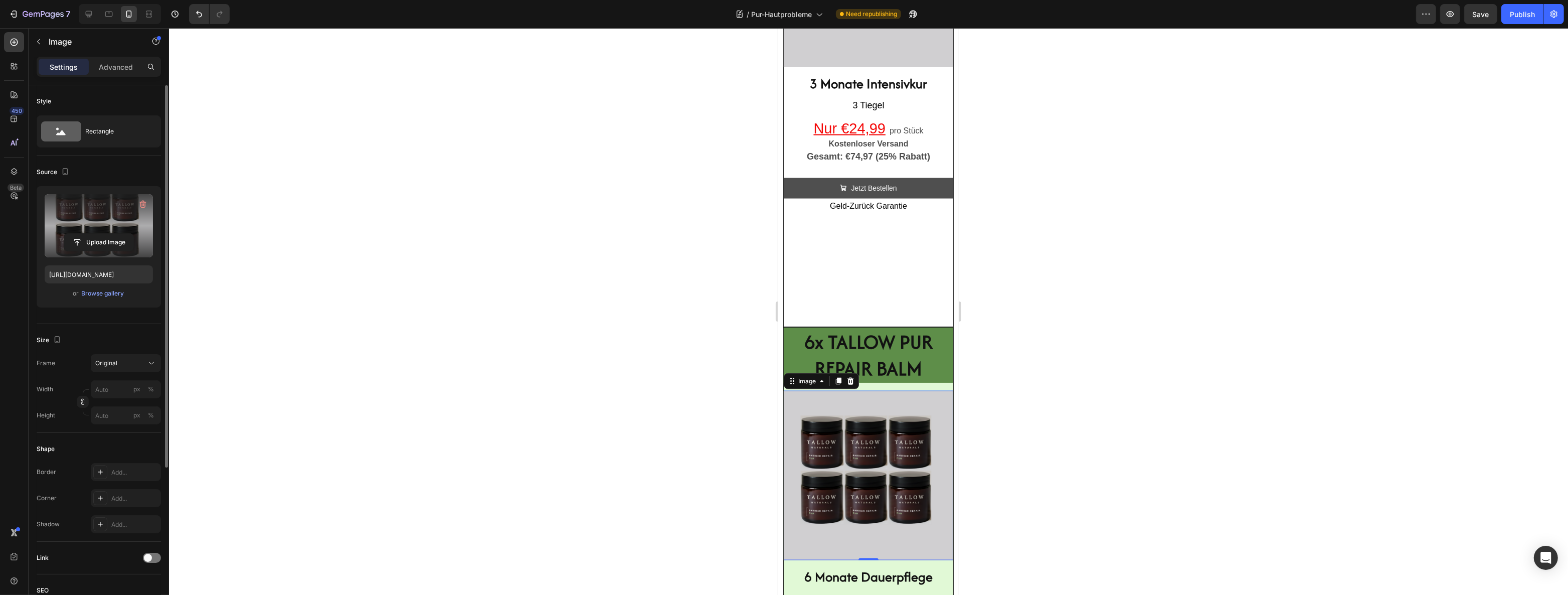
scroll to position [2190, 0]
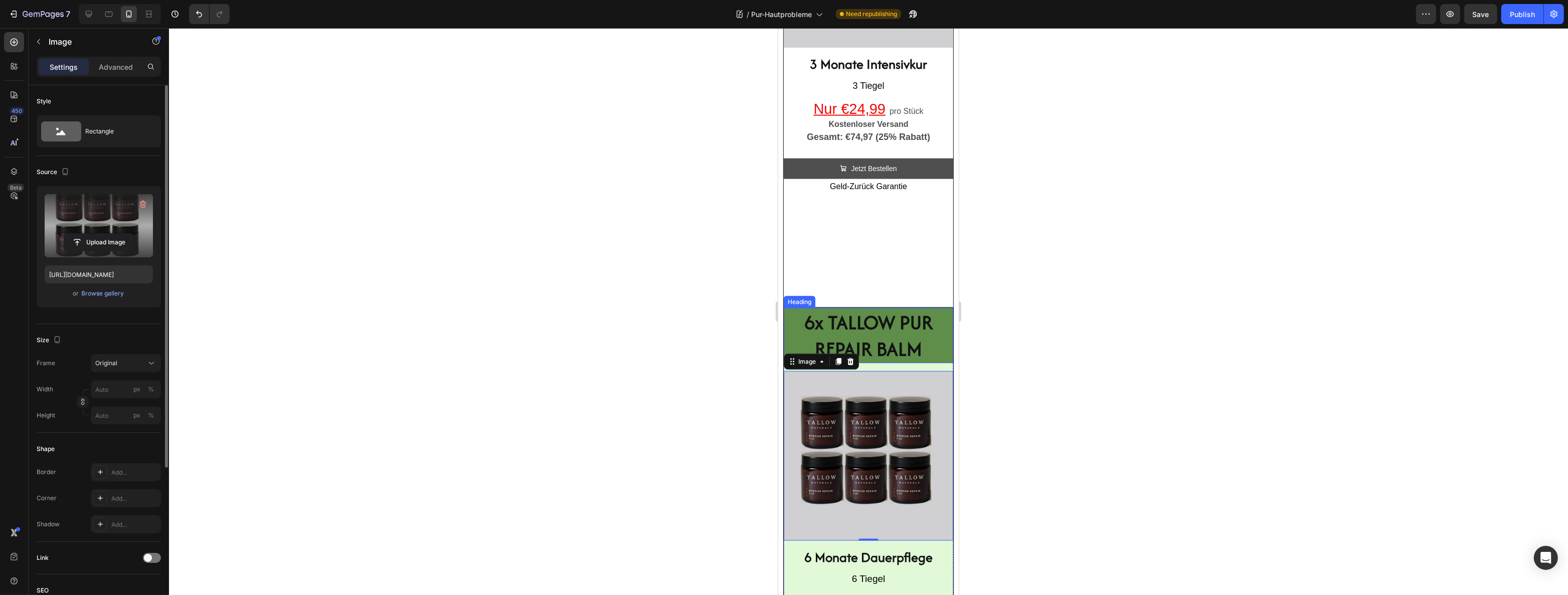
click at [862, 341] on strong "6x TALLOW PUR REPAIR BALM" at bounding box center [868, 335] width 129 height 54
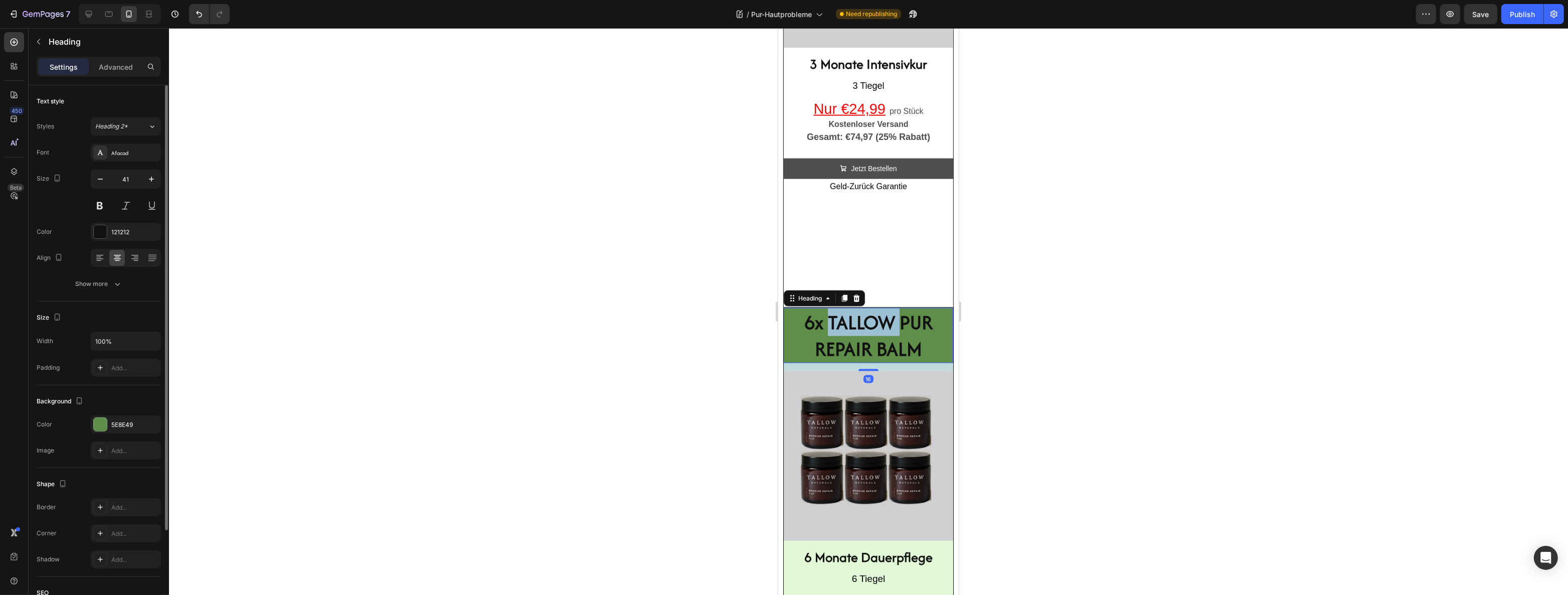
click at [855, 344] on strong "6x TALLOW PUR REPAIR BALM" at bounding box center [868, 335] width 129 height 54
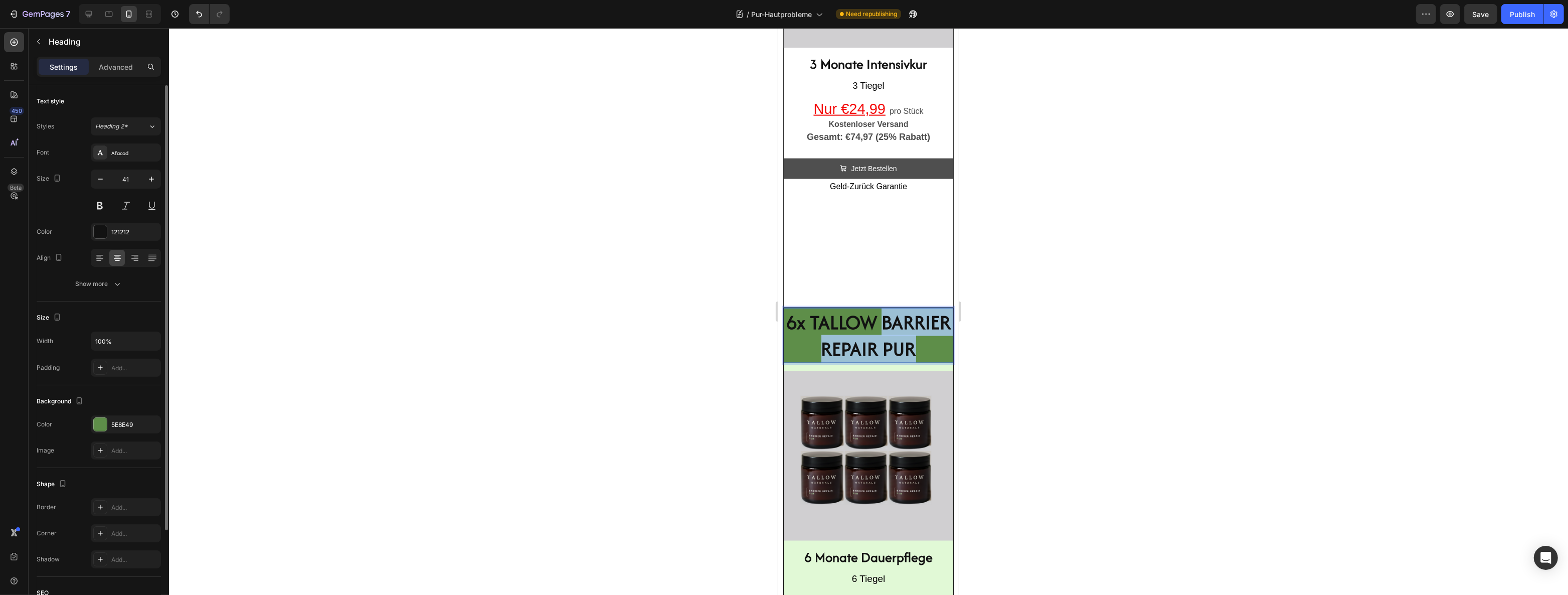
drag, startPoint x: 895, startPoint y: 389, endPoint x: 804, endPoint y: 365, distance: 94.1
click at [804, 362] on p "6x TALLOW BARRIER REPAIR PUR" at bounding box center [868, 336] width 168 height 53
copy strong "BARRIER REPAIR PUR"
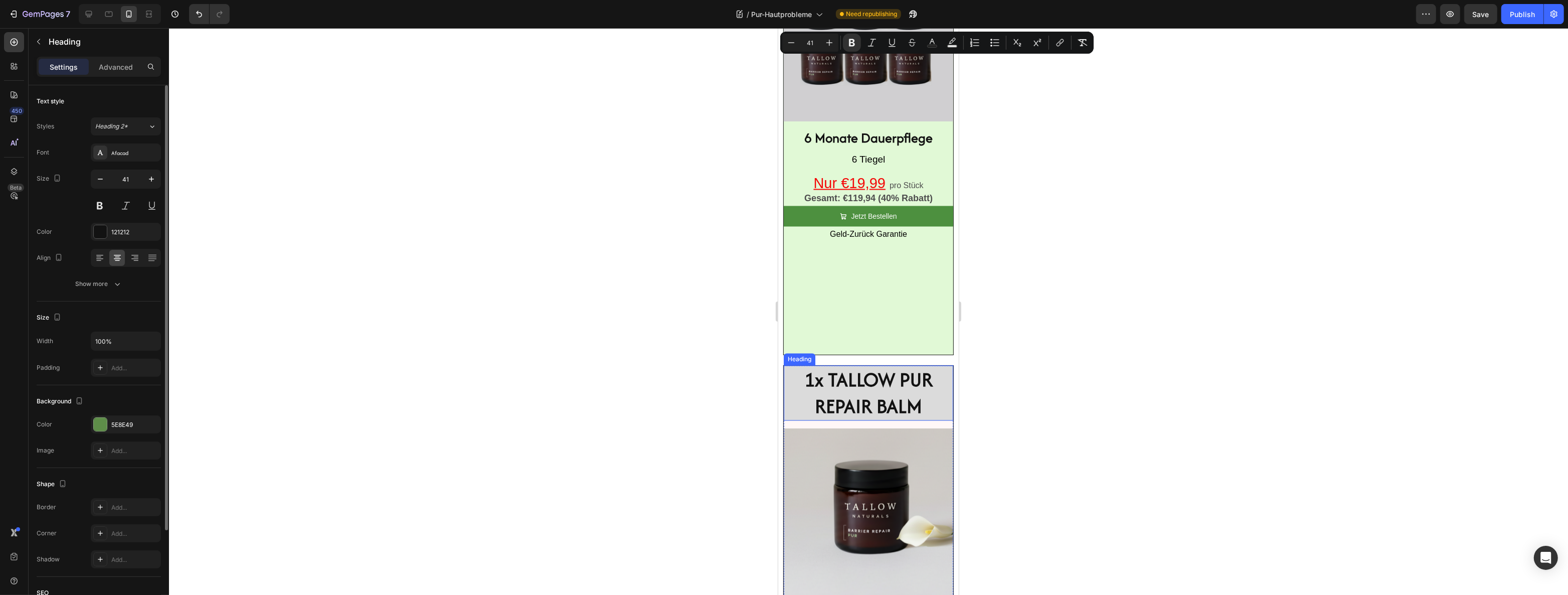
scroll to position [2647, 0]
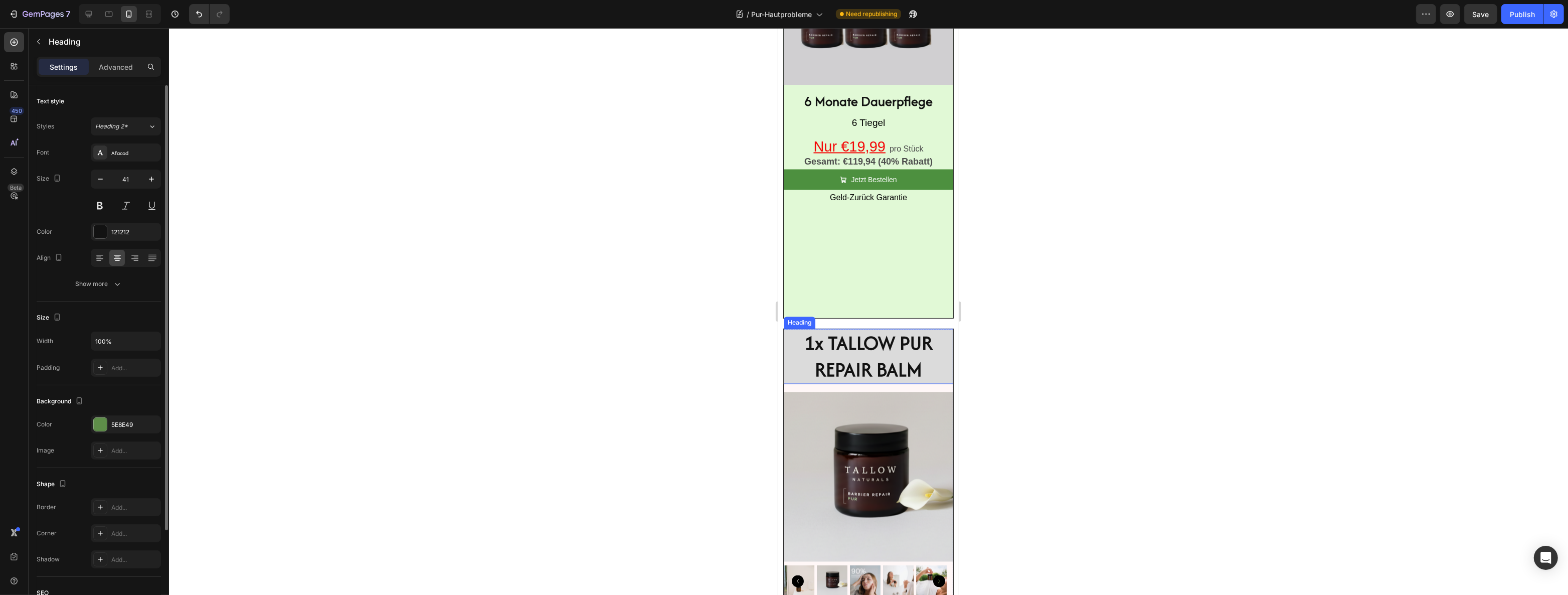
click at [878, 383] on strong "1x TALLOW PUR REPAIR BALM" at bounding box center [868, 356] width 129 height 54
click at [920, 383] on p "1x TALLOW PUR REPAIR BALM" at bounding box center [868, 357] width 168 height 53
drag, startPoint x: 920, startPoint y: 405, endPoint x: 899, endPoint y: 386, distance: 28.3
click at [899, 383] on p "1x TALLOW PUR REPAIR BALM" at bounding box center [868, 357] width 168 height 53
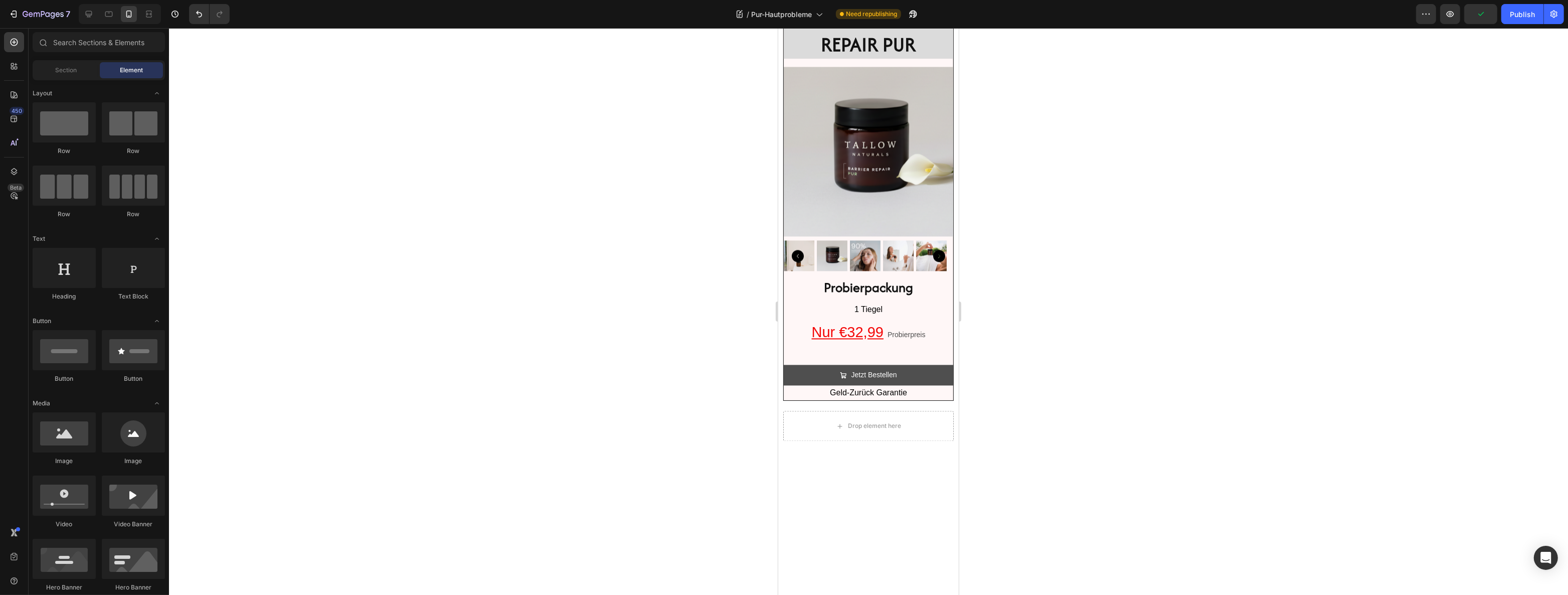
scroll to position [2567, 0]
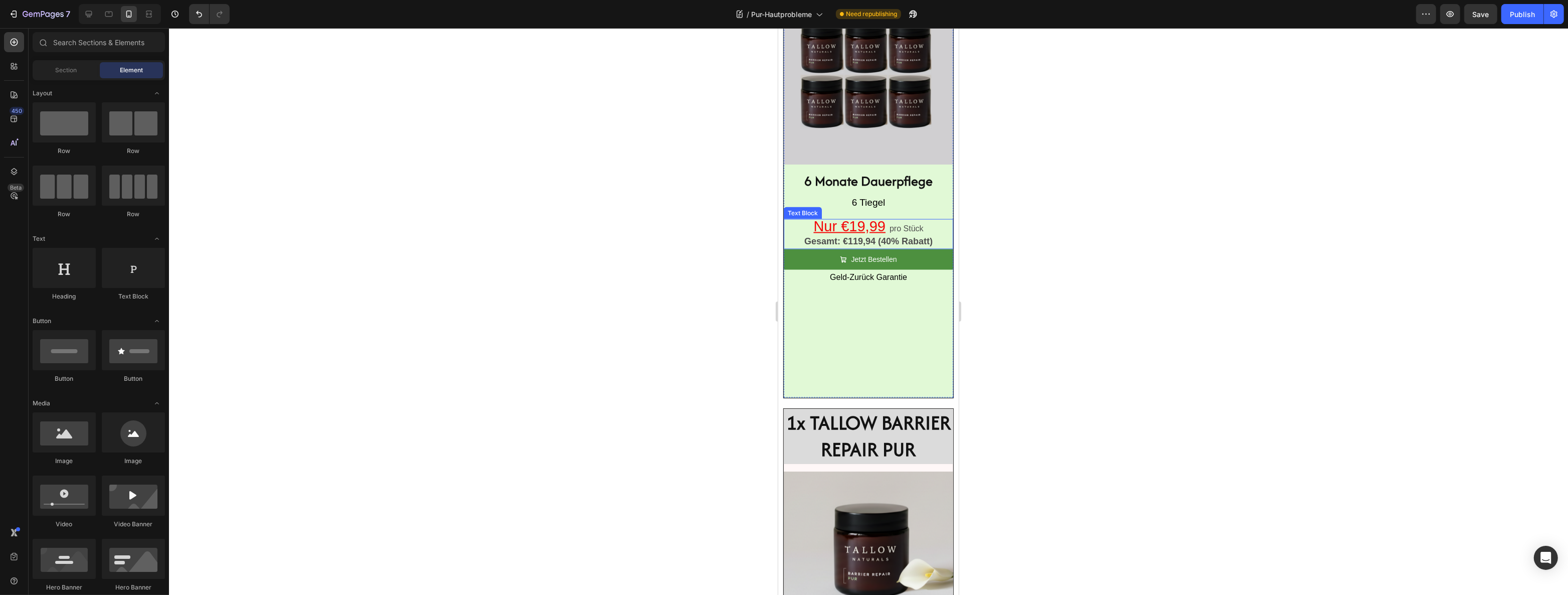
click at [915, 233] on span "pro Stück" at bounding box center [906, 228] width 34 height 9
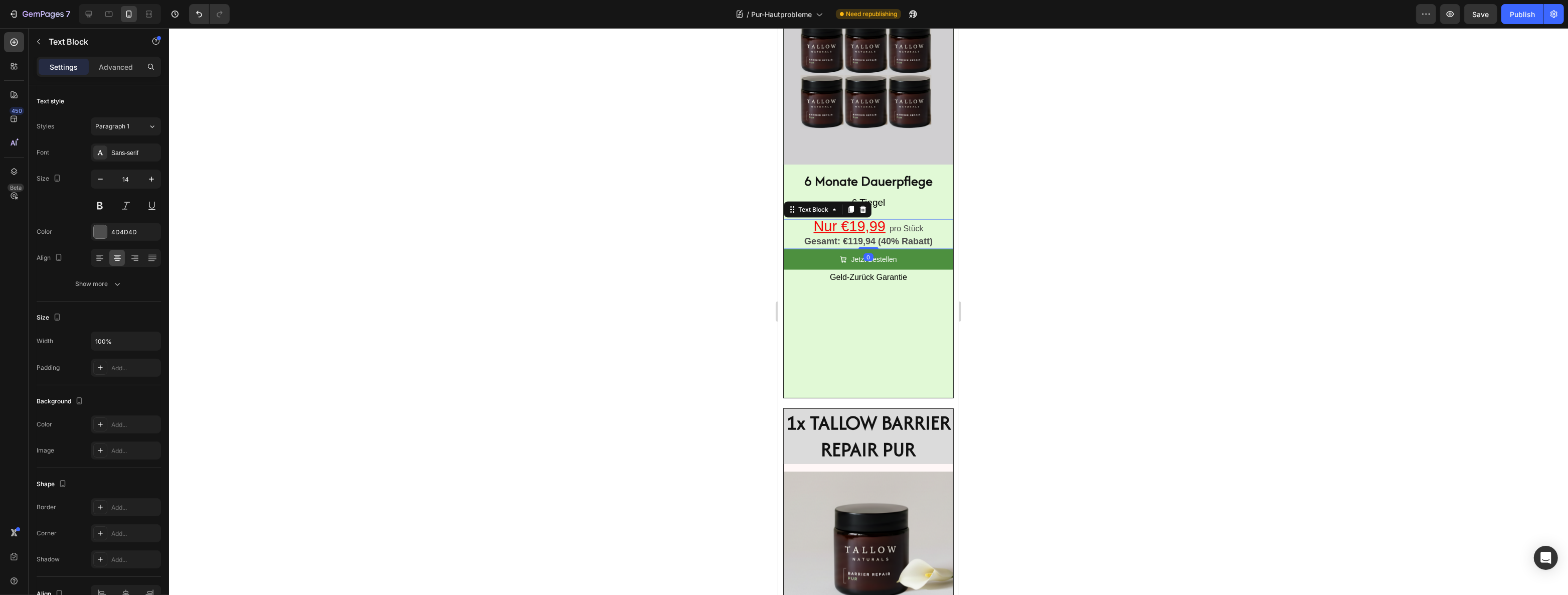
click at [917, 233] on span "pro Stück" at bounding box center [906, 228] width 34 height 9
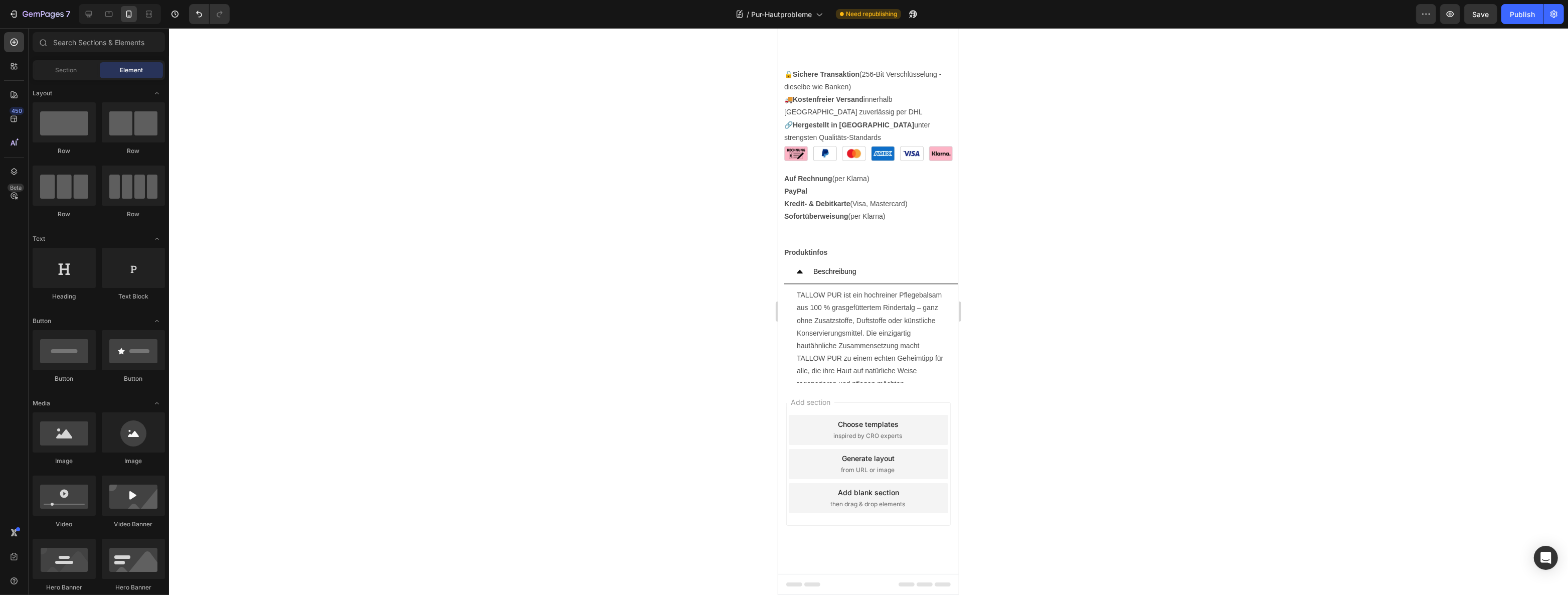
scroll to position [3455, 0]
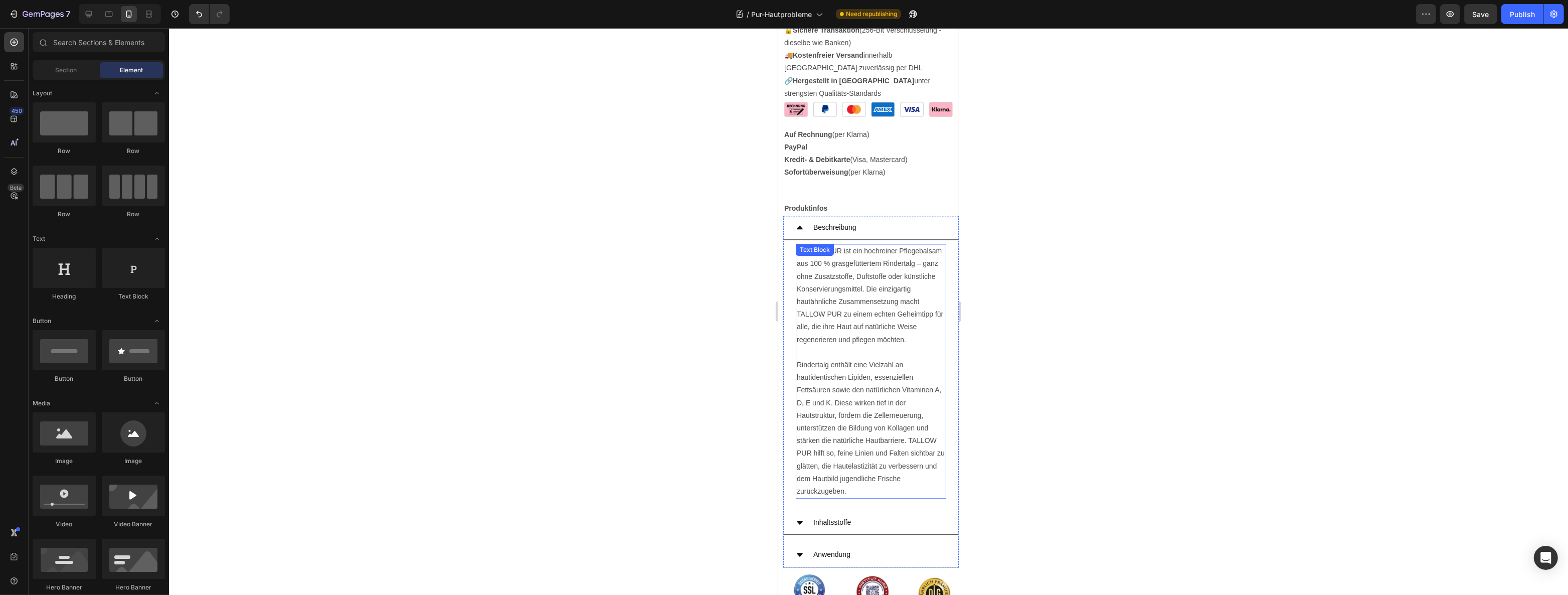
click at [851, 334] on p "TALLOW PUR ist ein hochreiner Pflegebalsam aus 100 % grasgefüttertem Rindertalg…" at bounding box center [870, 295] width 148 height 101
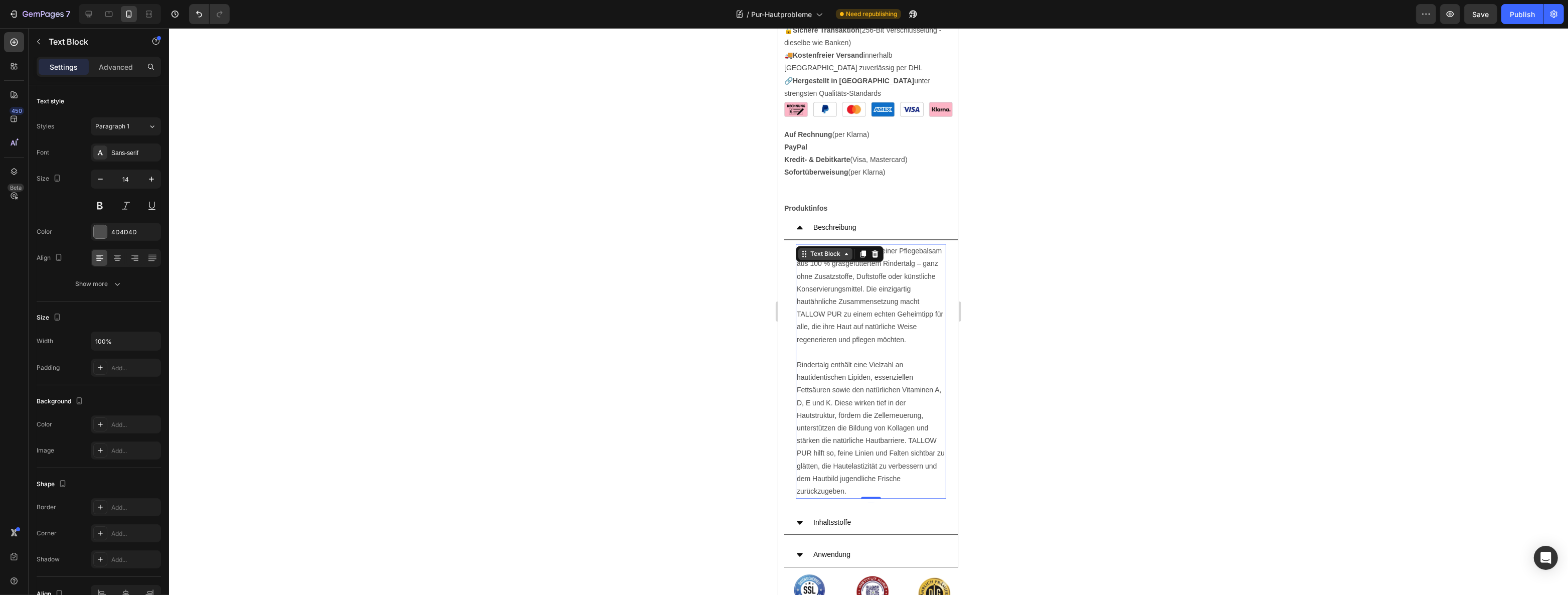
click at [840, 258] on div "Text Block" at bounding box center [824, 254] width 34 height 9
click at [856, 346] on p "TALLOW PUR ist ein hochreiner Pflegebalsam aus 100 % grasgefüttertem Rindertalg…" at bounding box center [870, 295] width 148 height 101
click at [841, 308] on p "TALLOW PUR ist ein hochreiner Pflegebalsam aus 100 % grasgefüttertem Rindertalg…" at bounding box center [870, 295] width 148 height 101
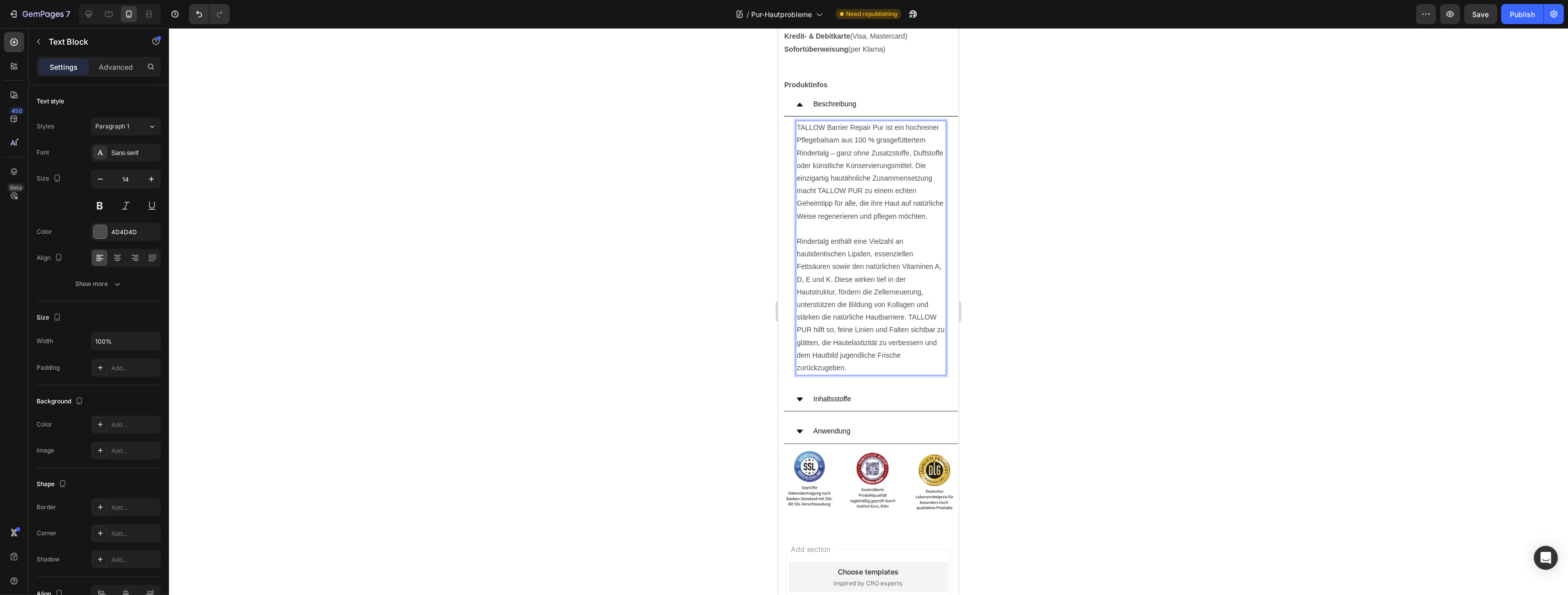
scroll to position [3637, 0]
drag, startPoint x: 883, startPoint y: 122, endPoint x: 827, endPoint y: 127, distance: 56.2
click at [827, 127] on p "TALLOW Barrier Repair Pur ist ein hochreiner Pflegebalsam aus 100 % grasgefütte…" at bounding box center [870, 166] width 148 height 101
copy p "Barrier Repair Pur"
drag, startPoint x: 811, startPoint y: 336, endPoint x: 797, endPoint y: 338, distance: 14.1
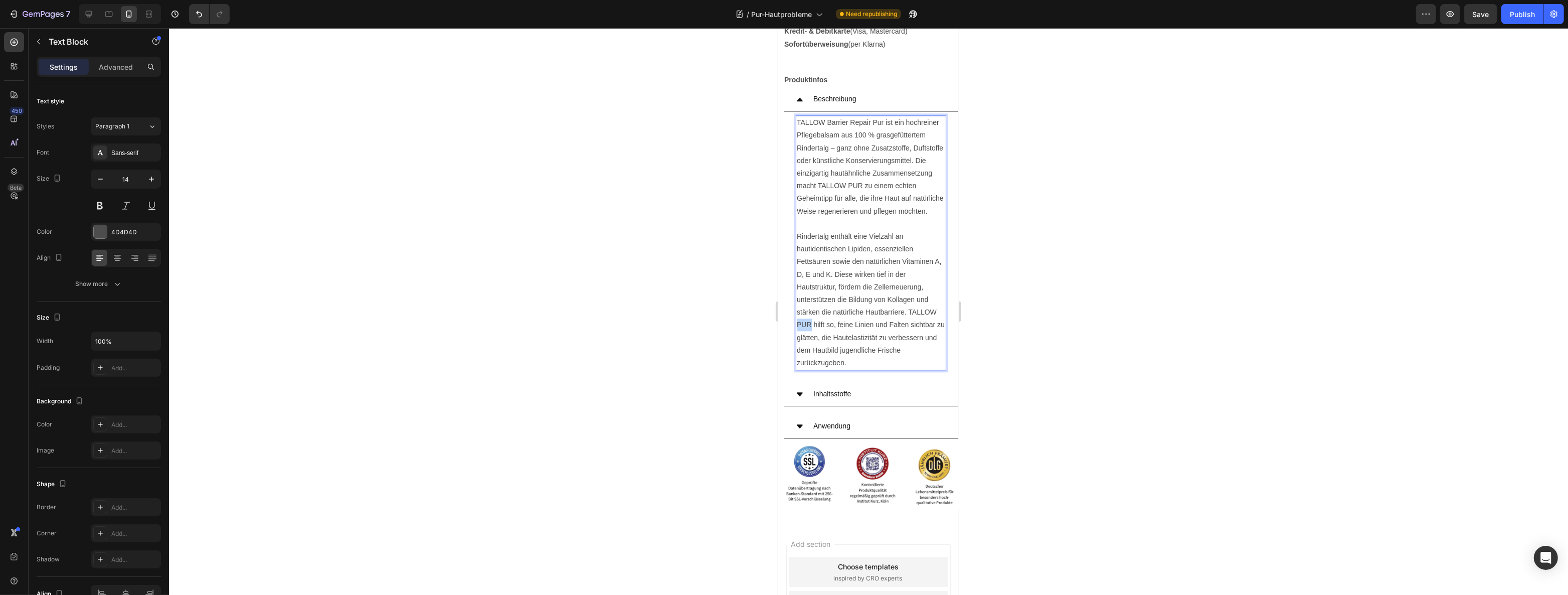
click at [797, 338] on p "Rindertalg enthält eine Vielzahl an hautidentischen Lipiden, essenziellen Fetts…" at bounding box center [870, 299] width 148 height 139
click at [808, 406] on div "Inhaltsstoffe" at bounding box center [870, 394] width 175 height 24
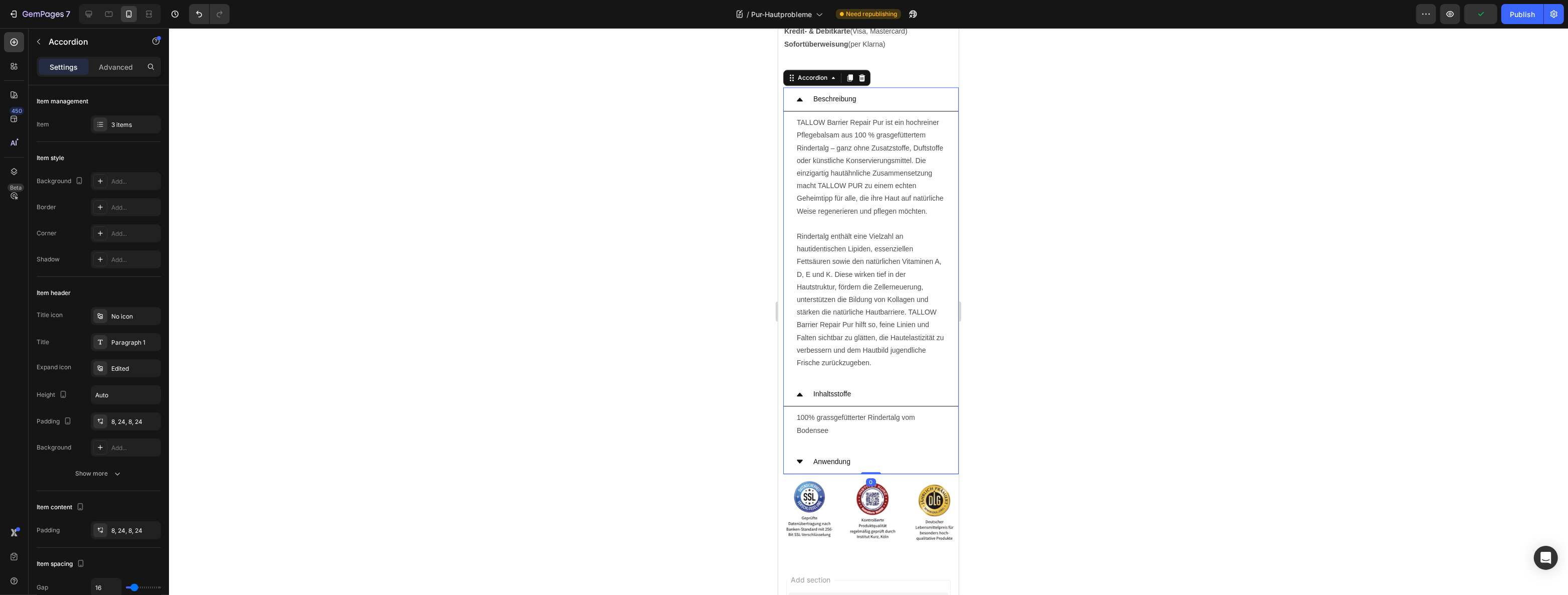
click at [796, 464] on div "Anwendung" at bounding box center [870, 462] width 175 height 24
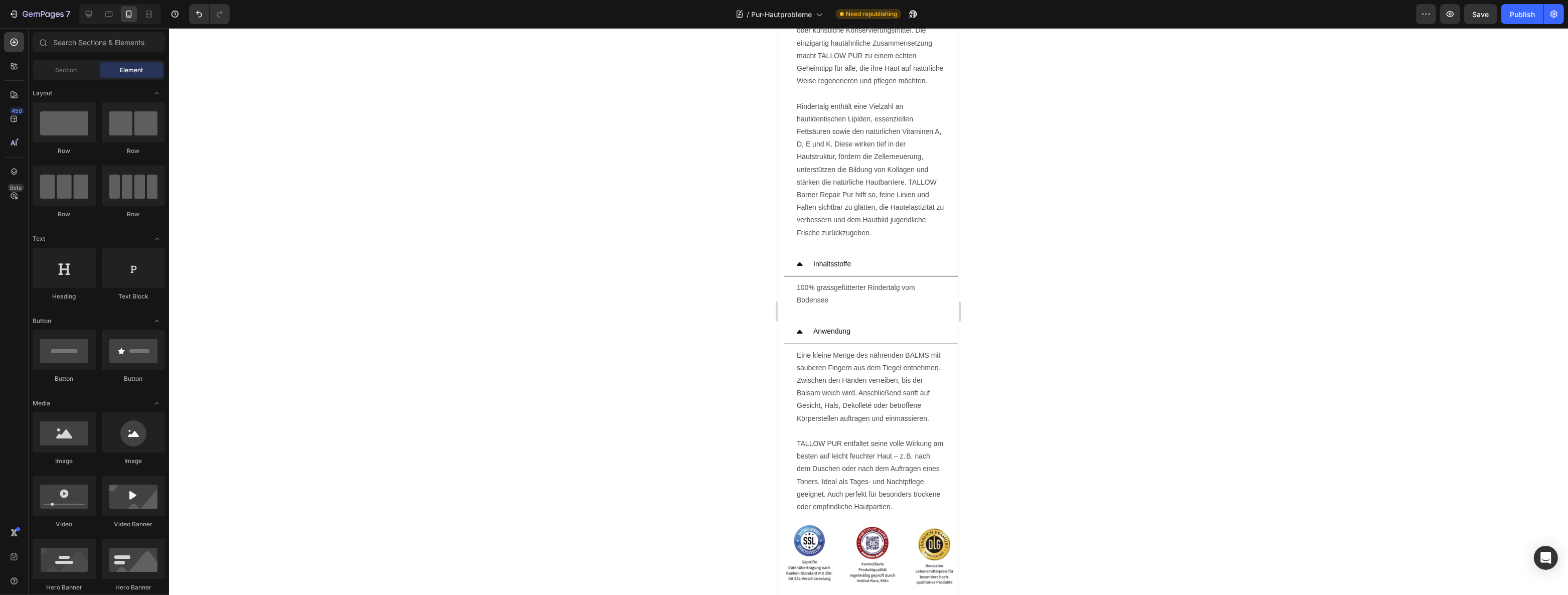
scroll to position [3862, 0]
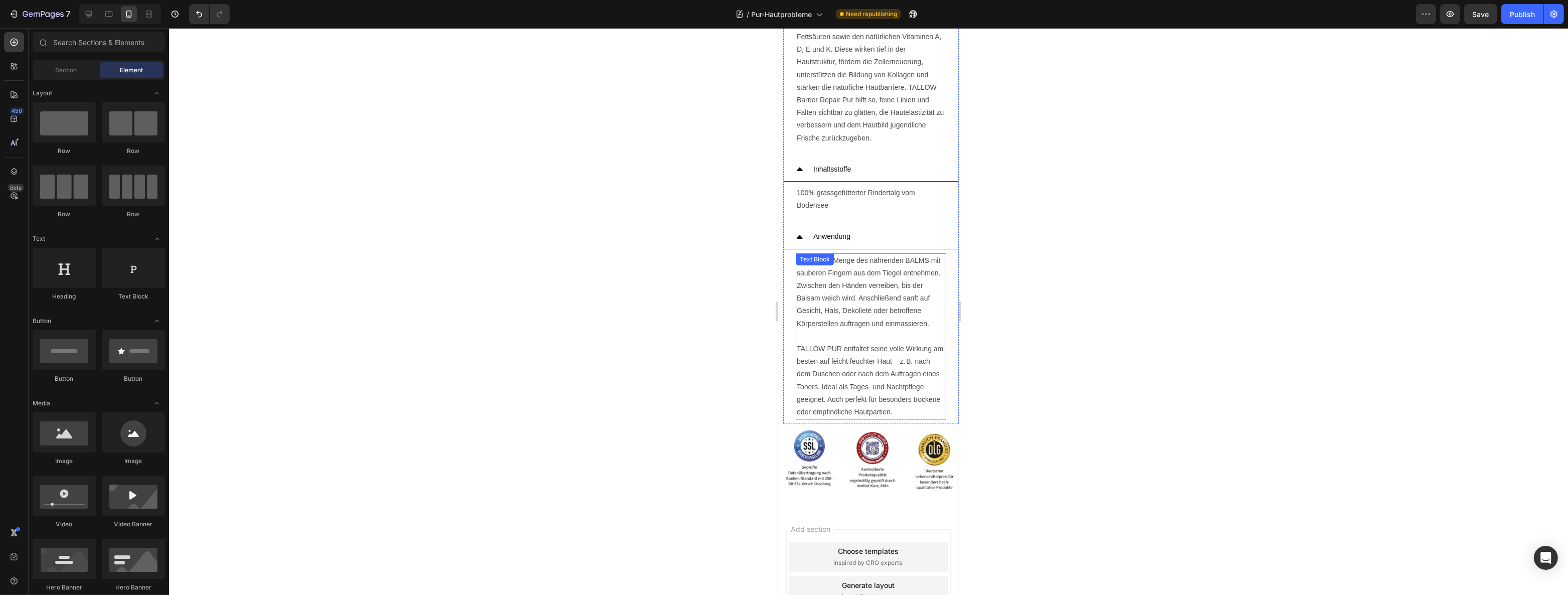
click at [843, 372] on p "TALLOW PUR entfaltet seine volle Wirkung am besten auf leicht feuchter Haut – z…" at bounding box center [870, 380] width 148 height 76
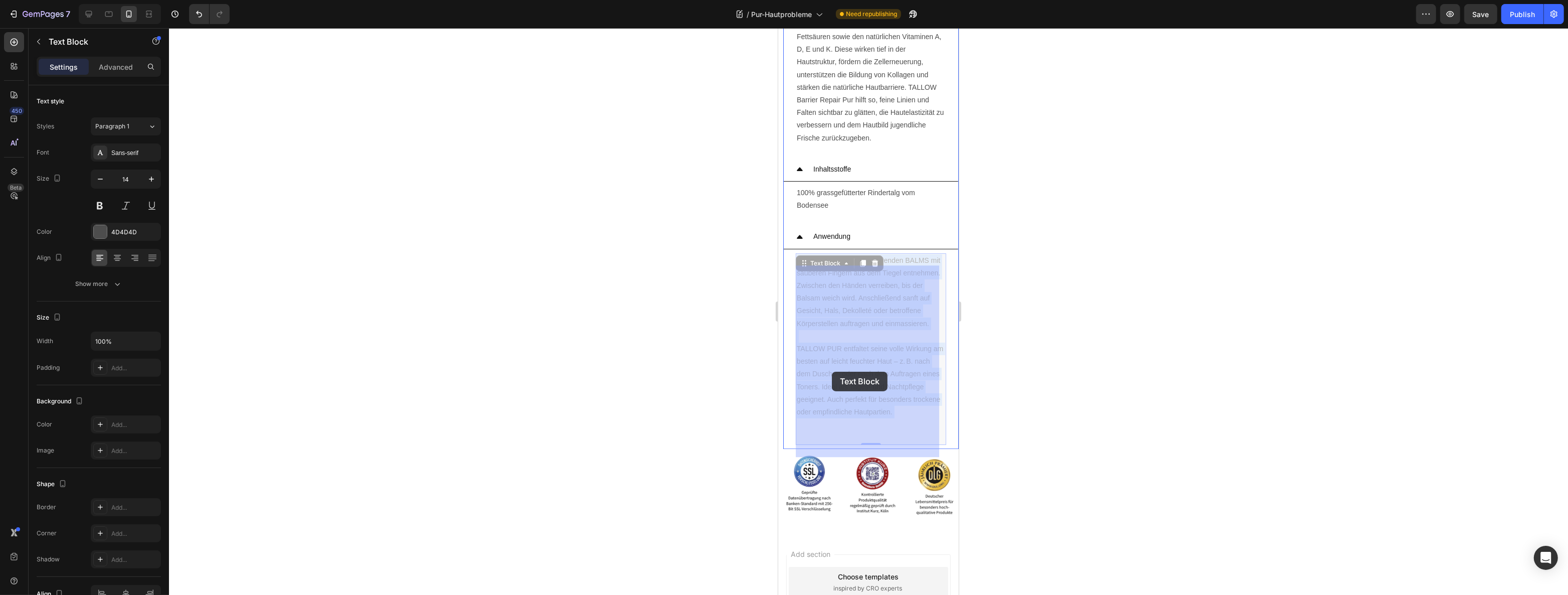
drag, startPoint x: 840, startPoint y: 371, endPoint x: 829, endPoint y: 372, distance: 11.0
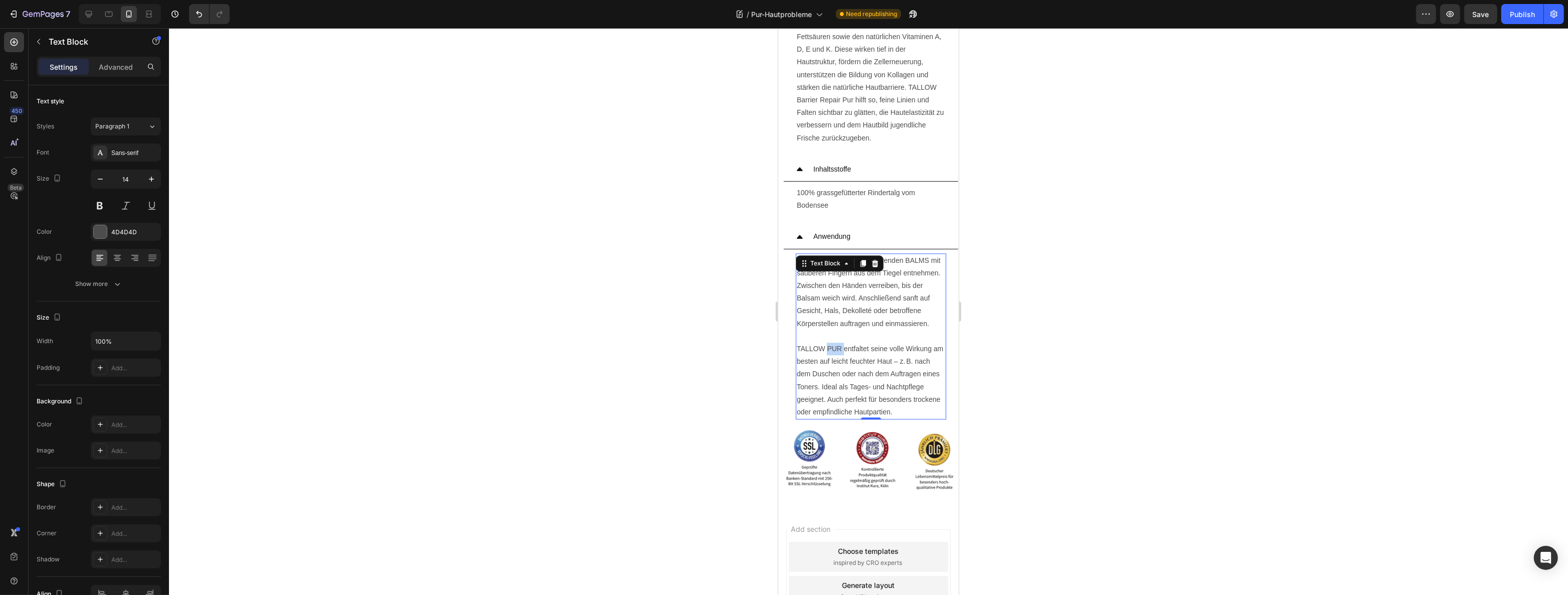
click at [835, 373] on p "TALLOW PUR entfaltet seine volle Wirkung am besten auf leicht feuchter Haut – z…" at bounding box center [870, 380] width 148 height 76
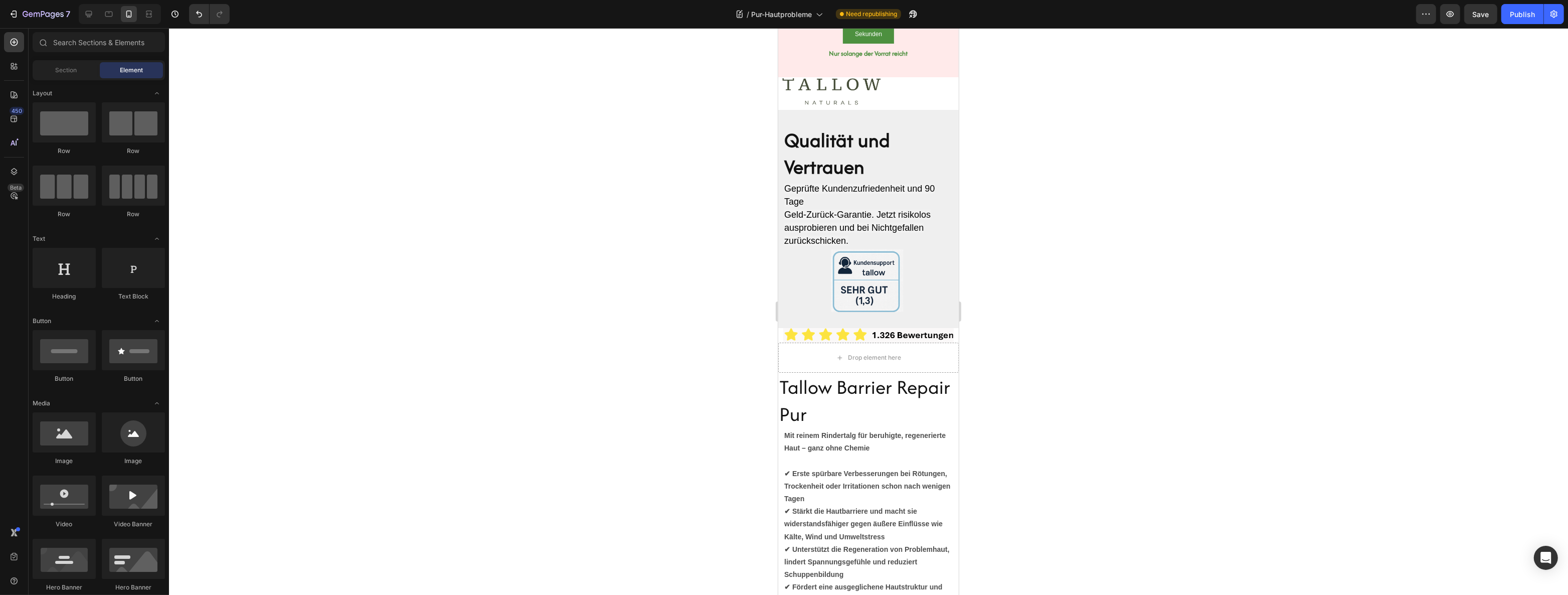
scroll to position [0, 0]
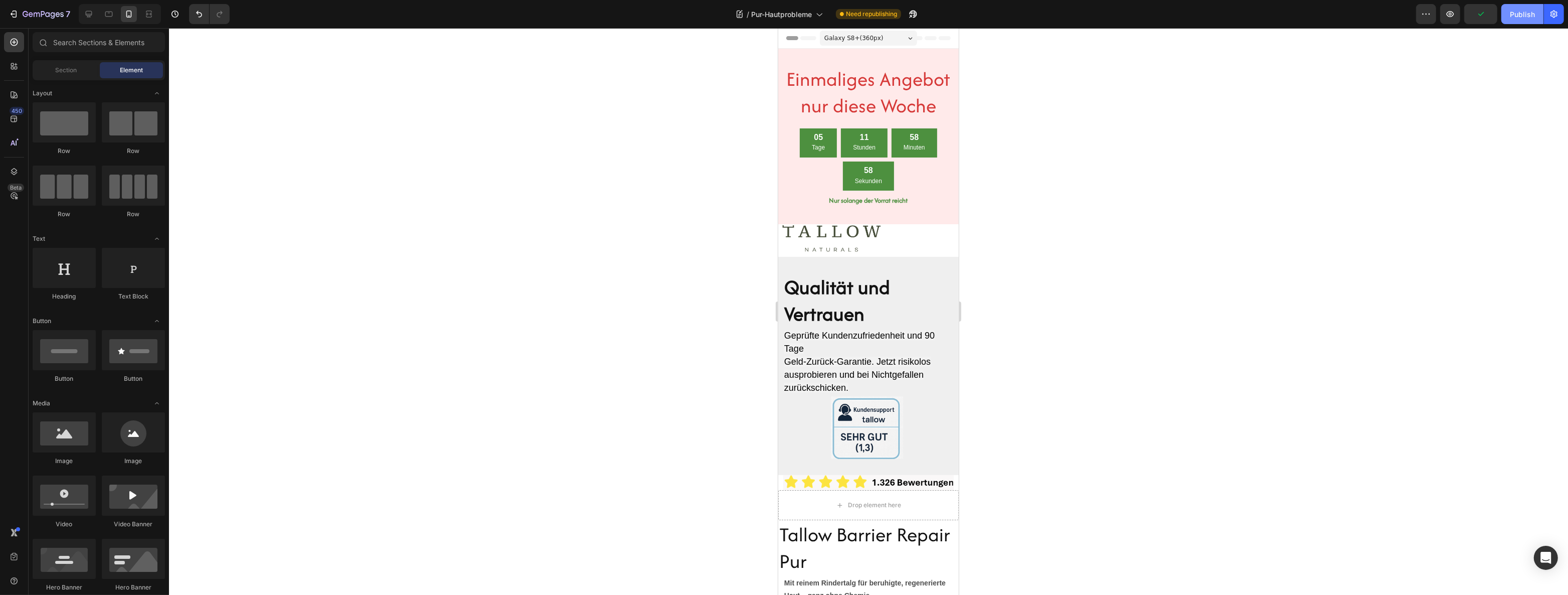
click at [1524, 13] on div "Publish" at bounding box center [1523, 14] width 25 height 10
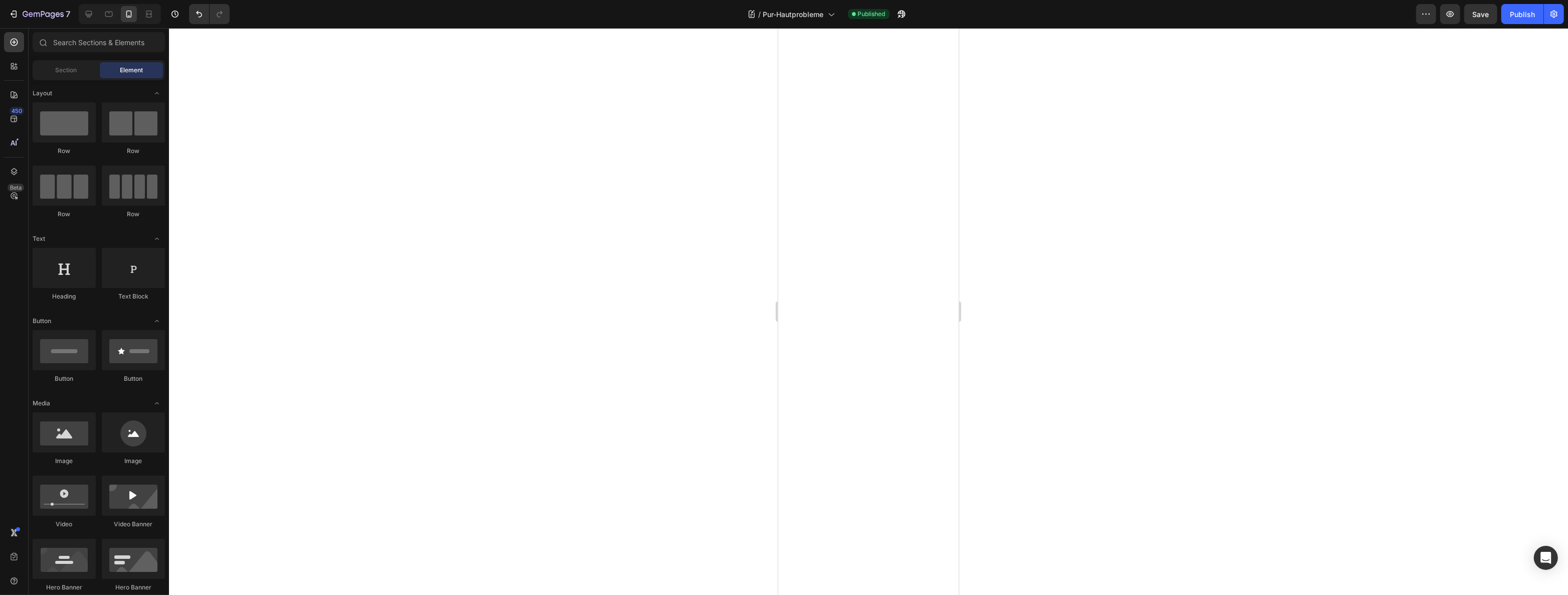
scroll to position [896, 0]
